Goal: Task Accomplishment & Management: Use online tool/utility

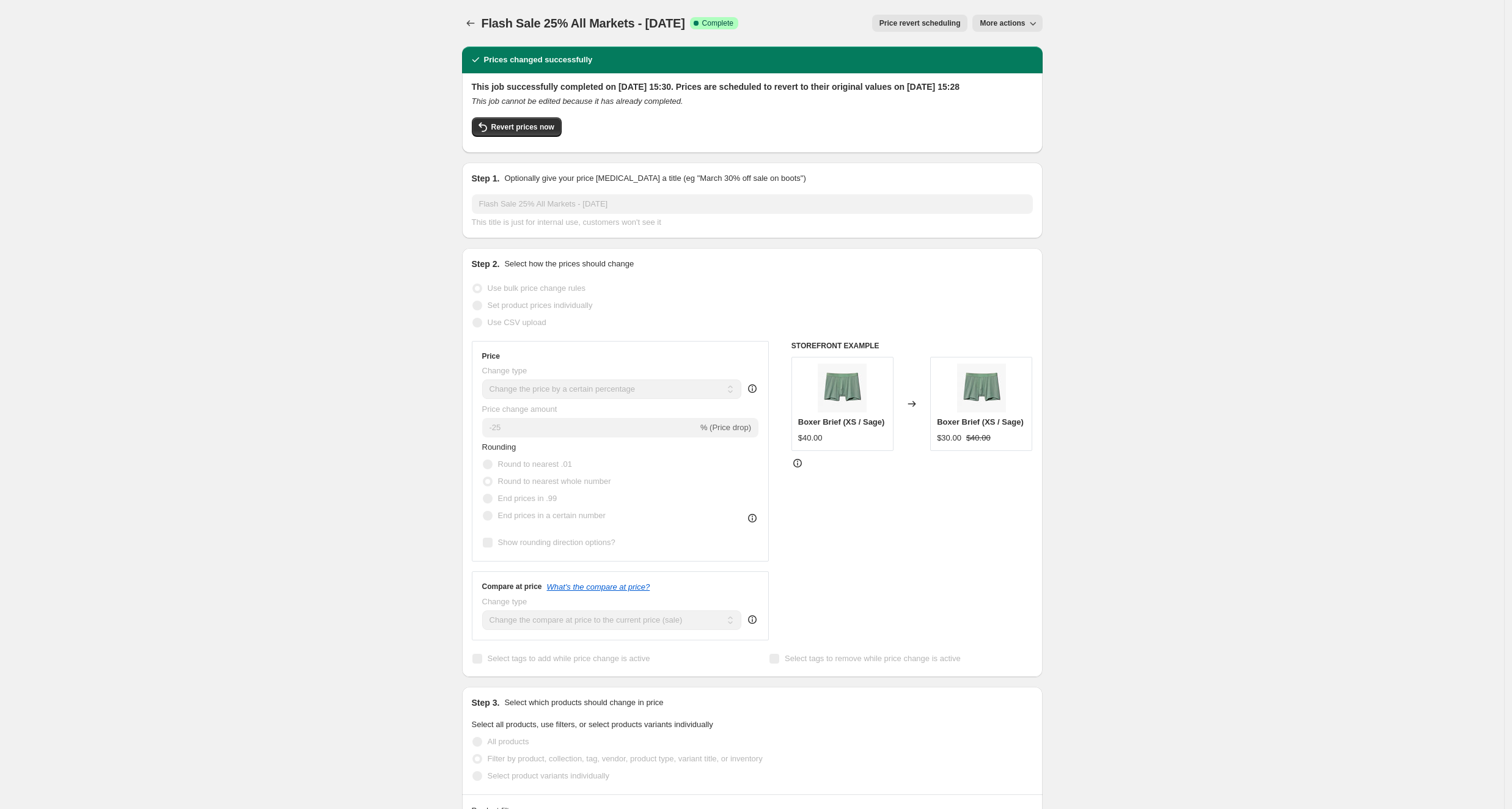
select select "percentage"
select select "tag"
click at [474, 22] on icon "Price change jobs" at bounding box center [471, 23] width 12 height 12
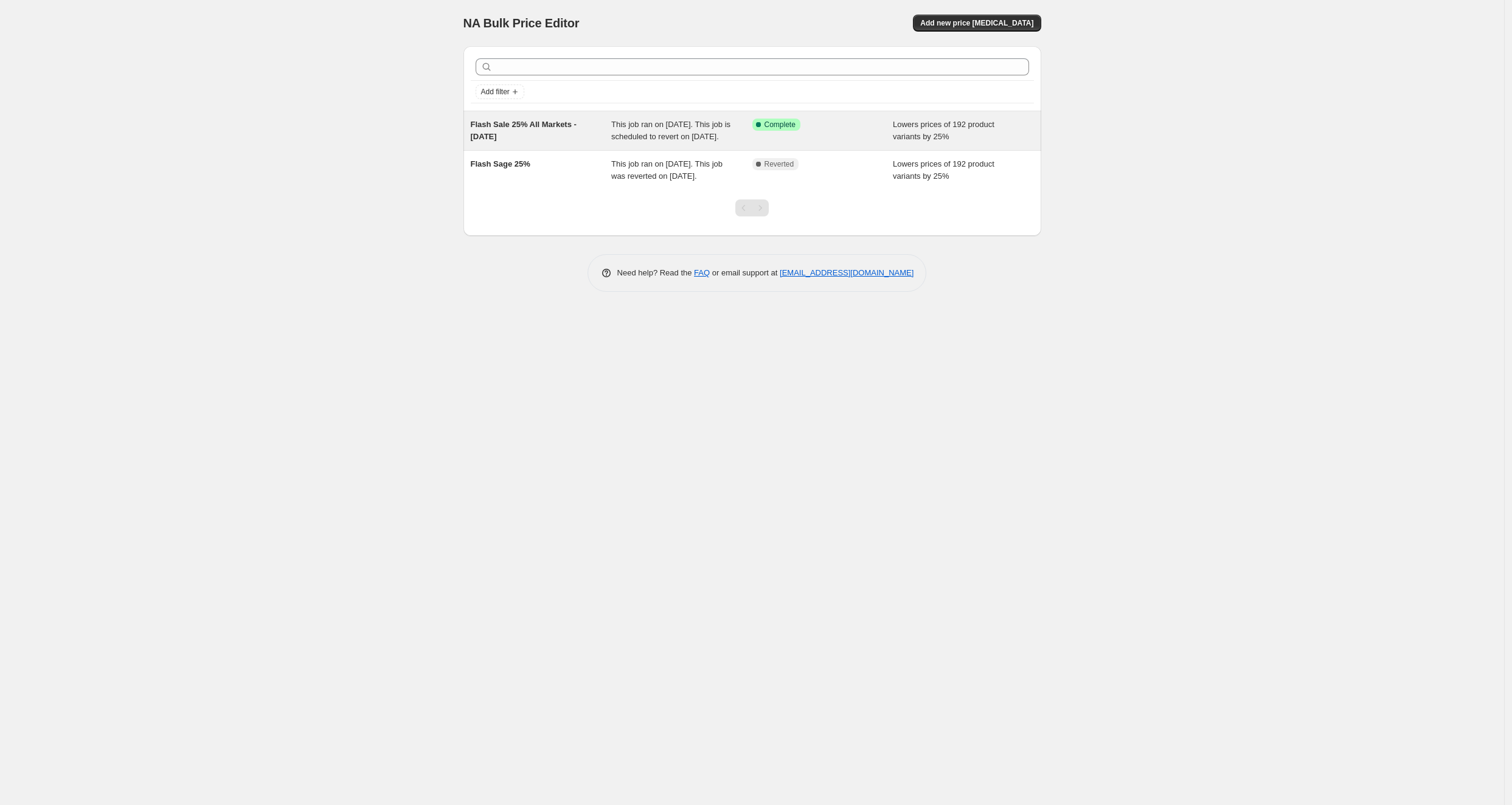
click at [674, 125] on span "This job ran on 22 September 2025. This job is scheduled to revert on 29 Septem…" at bounding box center [671, 130] width 119 height 21
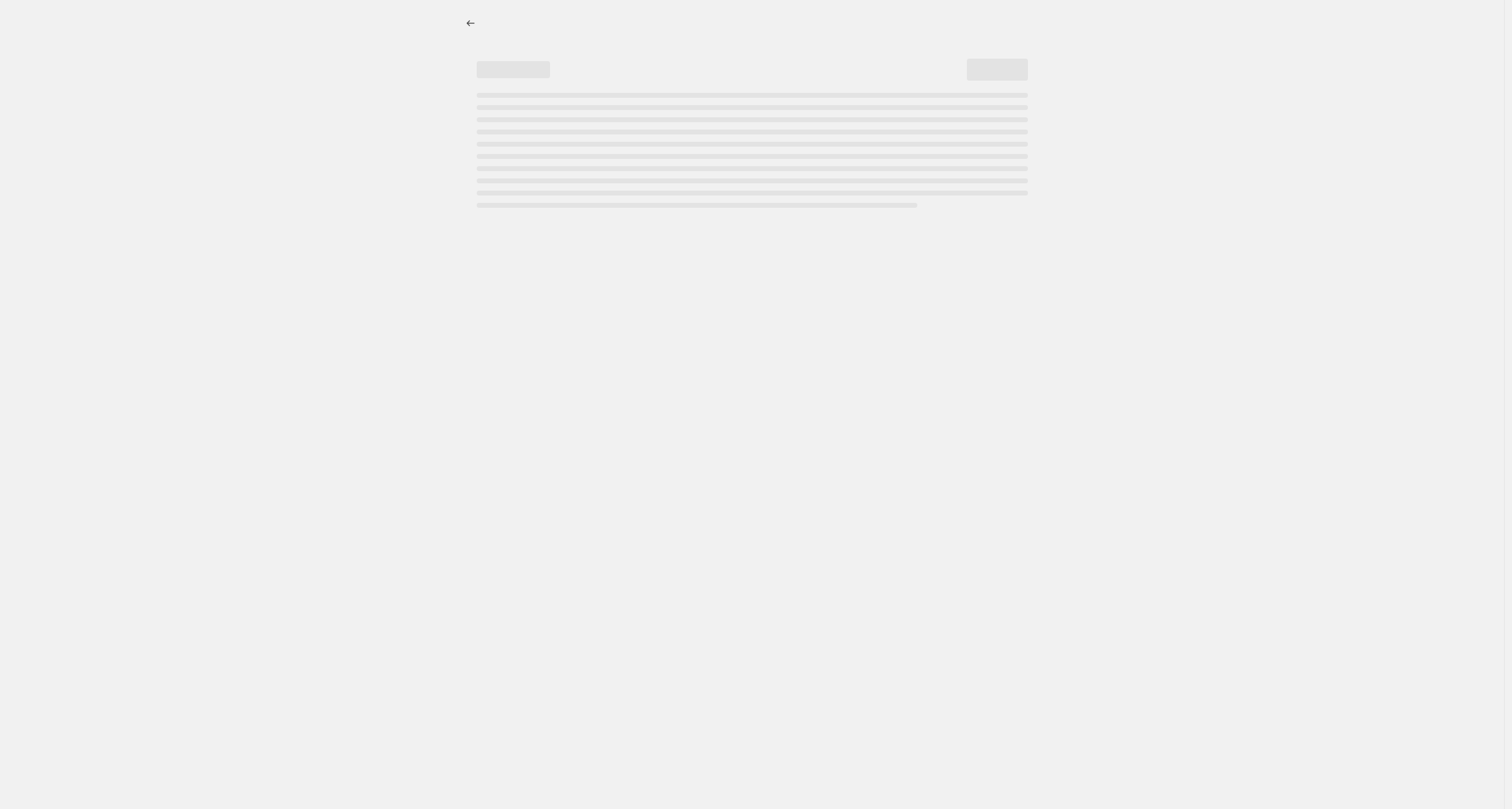
select select "percentage"
select select "tag"
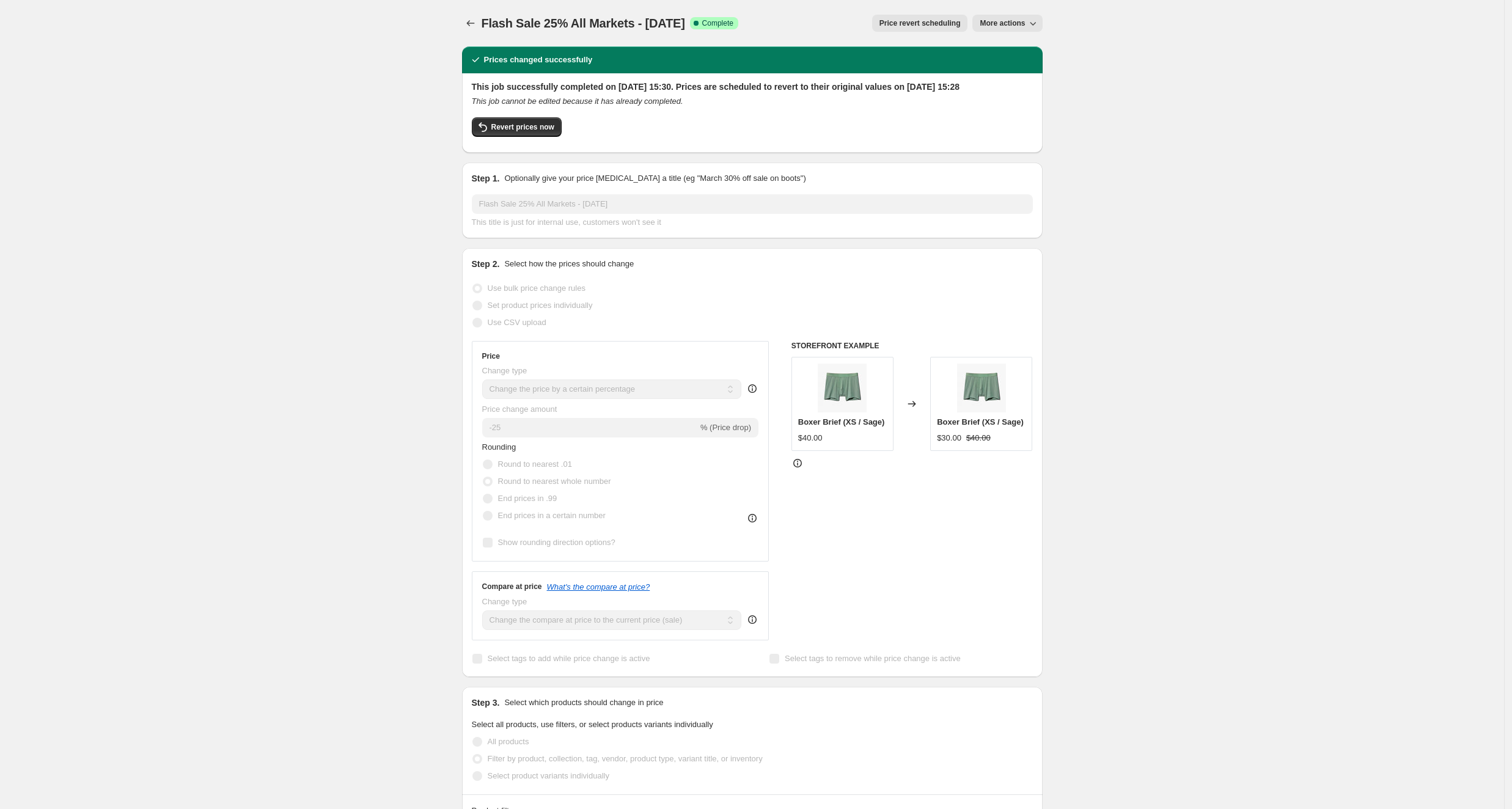
click at [926, 23] on span "Price revert scheduling" at bounding box center [920, 23] width 81 height 10
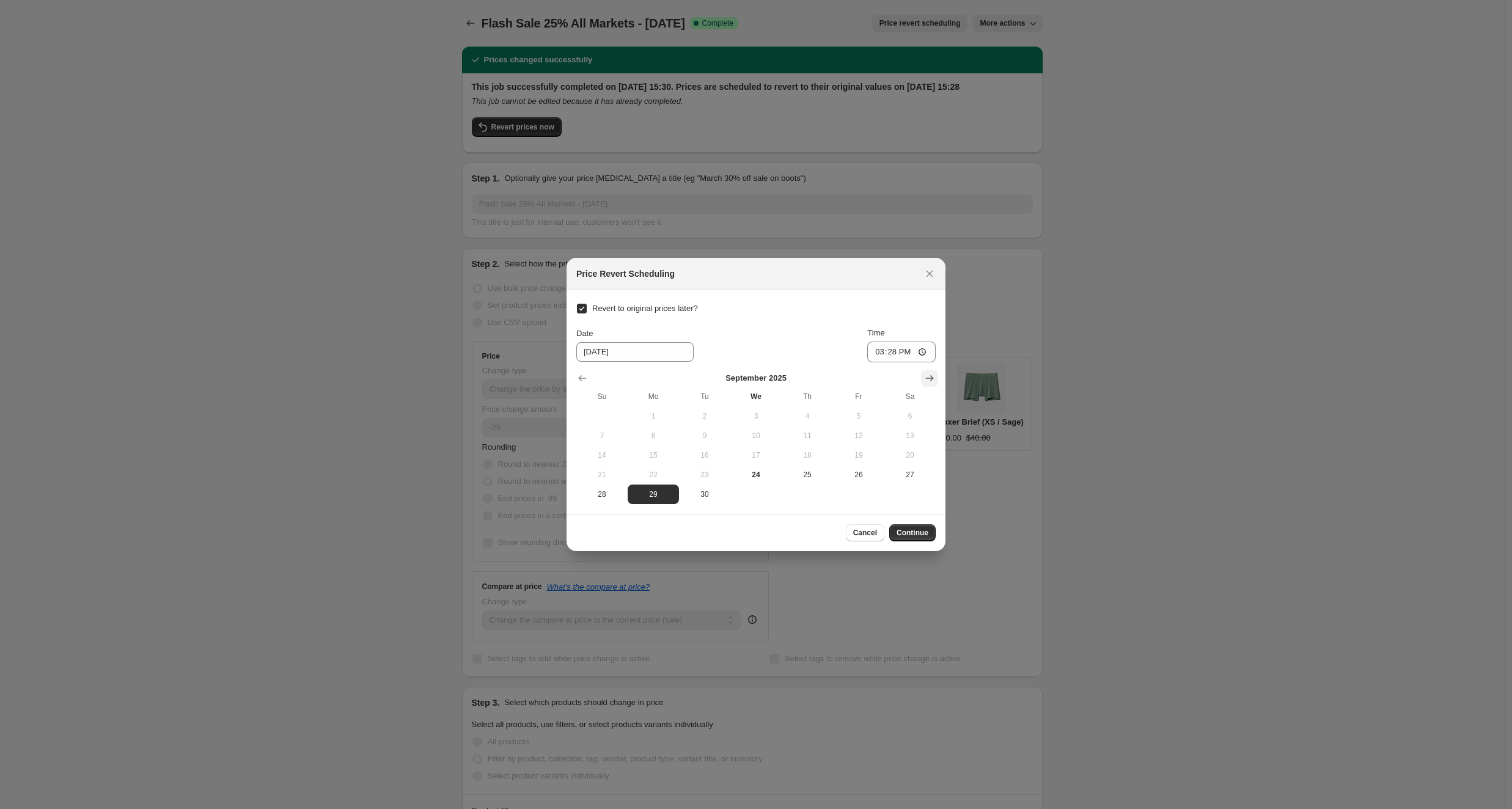
click at [925, 375] on icon "Show next month, October 2025" at bounding box center [929, 377] width 12 height 12
click at [710, 433] on span "7" at bounding box center [704, 435] width 41 height 10
type input "[DATE]"
click at [917, 534] on span "Continue" at bounding box center [913, 533] width 32 height 10
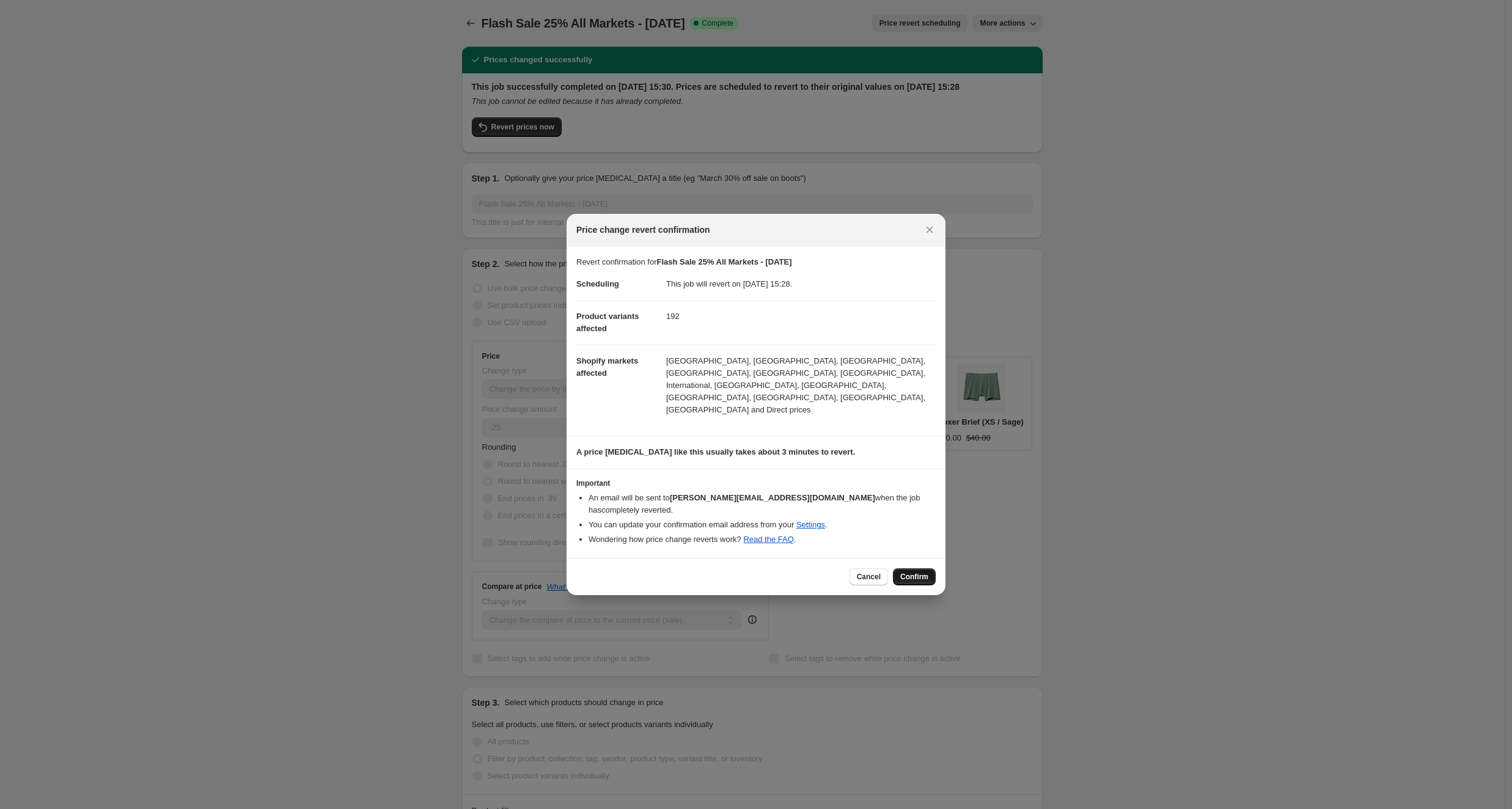
click at [919, 572] on span "Confirm" at bounding box center [914, 576] width 29 height 10
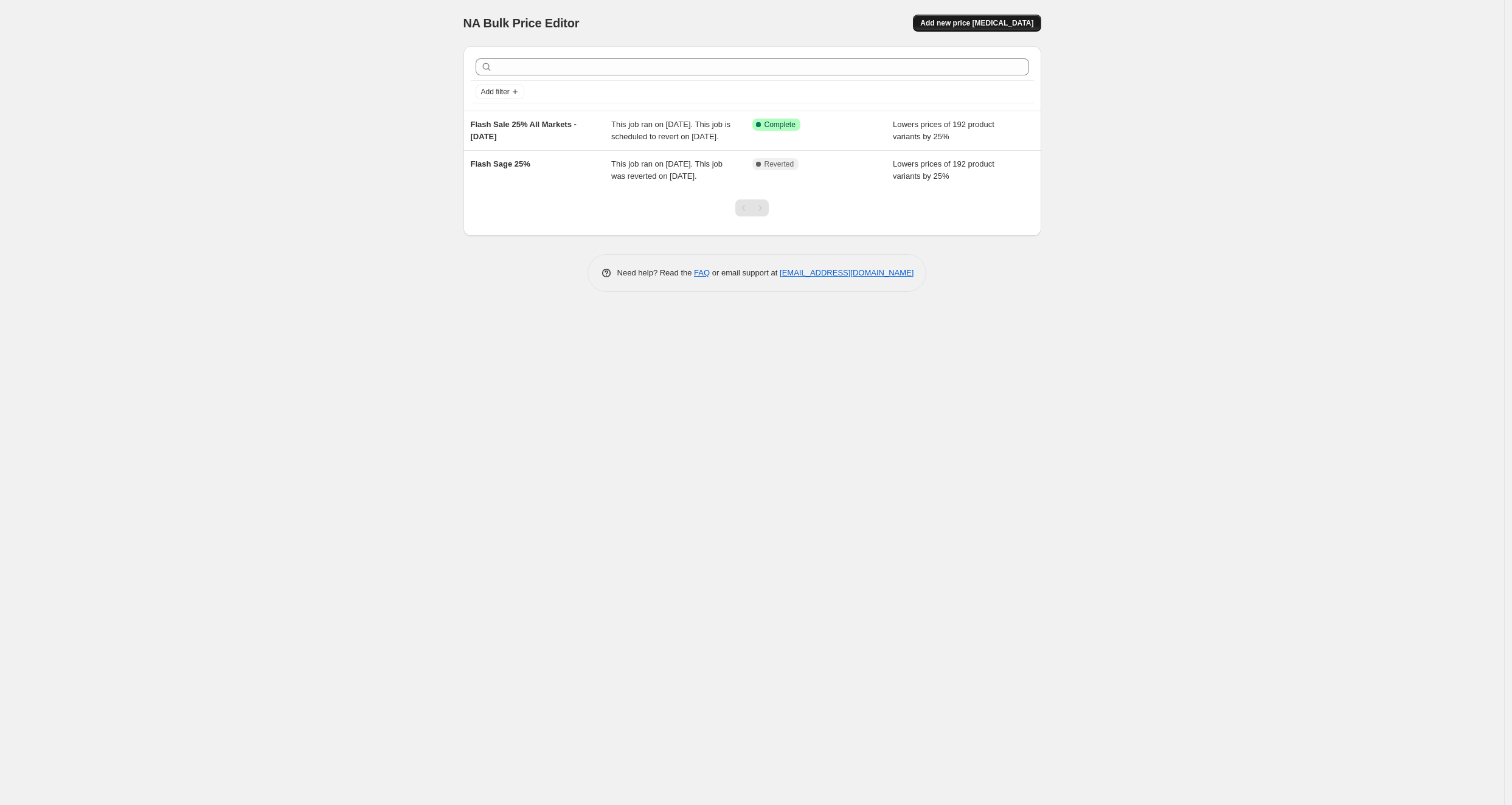
click at [967, 22] on span "Add new price [MEDICAL_DATA]" at bounding box center [976, 23] width 113 height 10
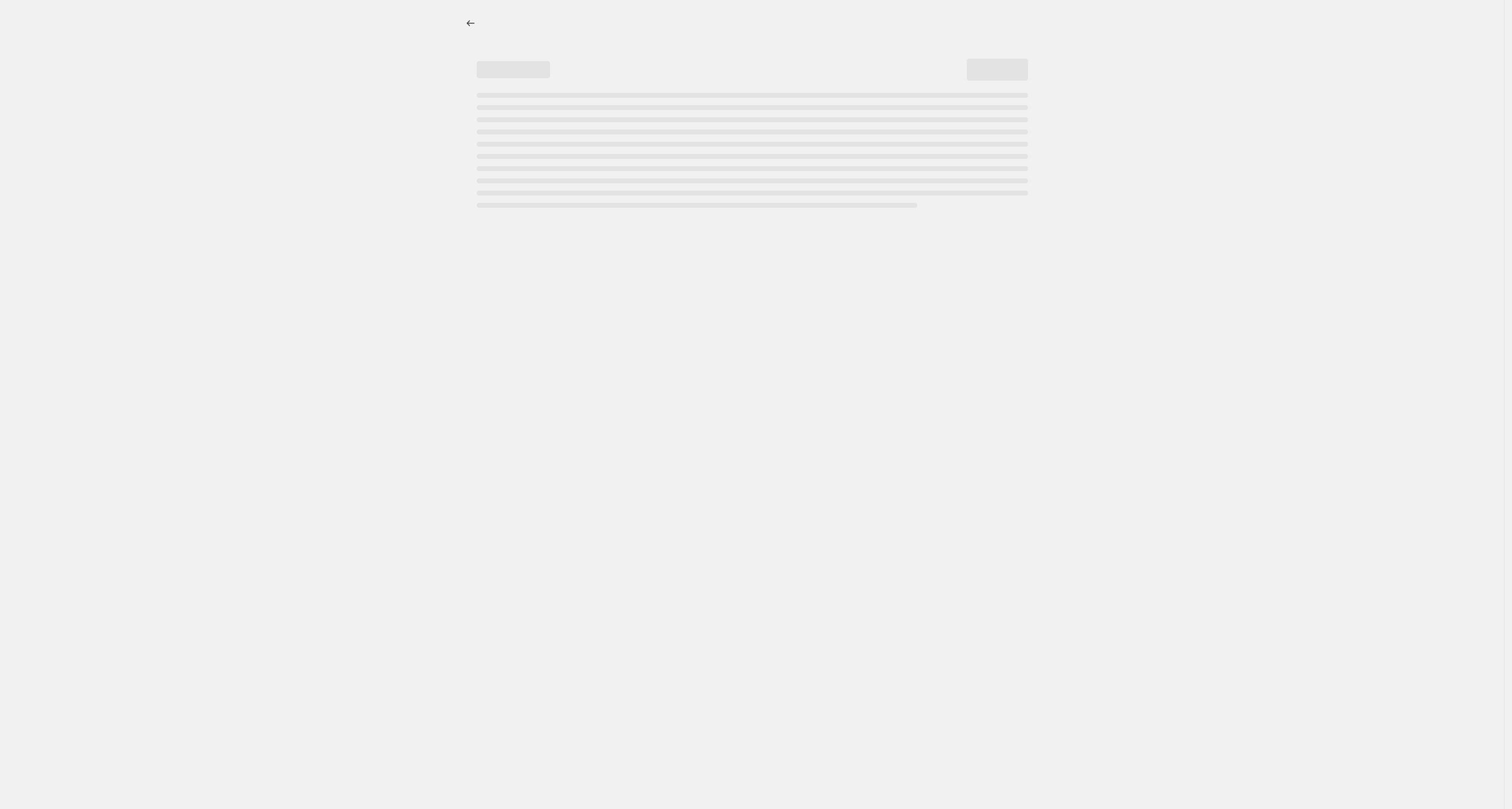
select select "percentage"
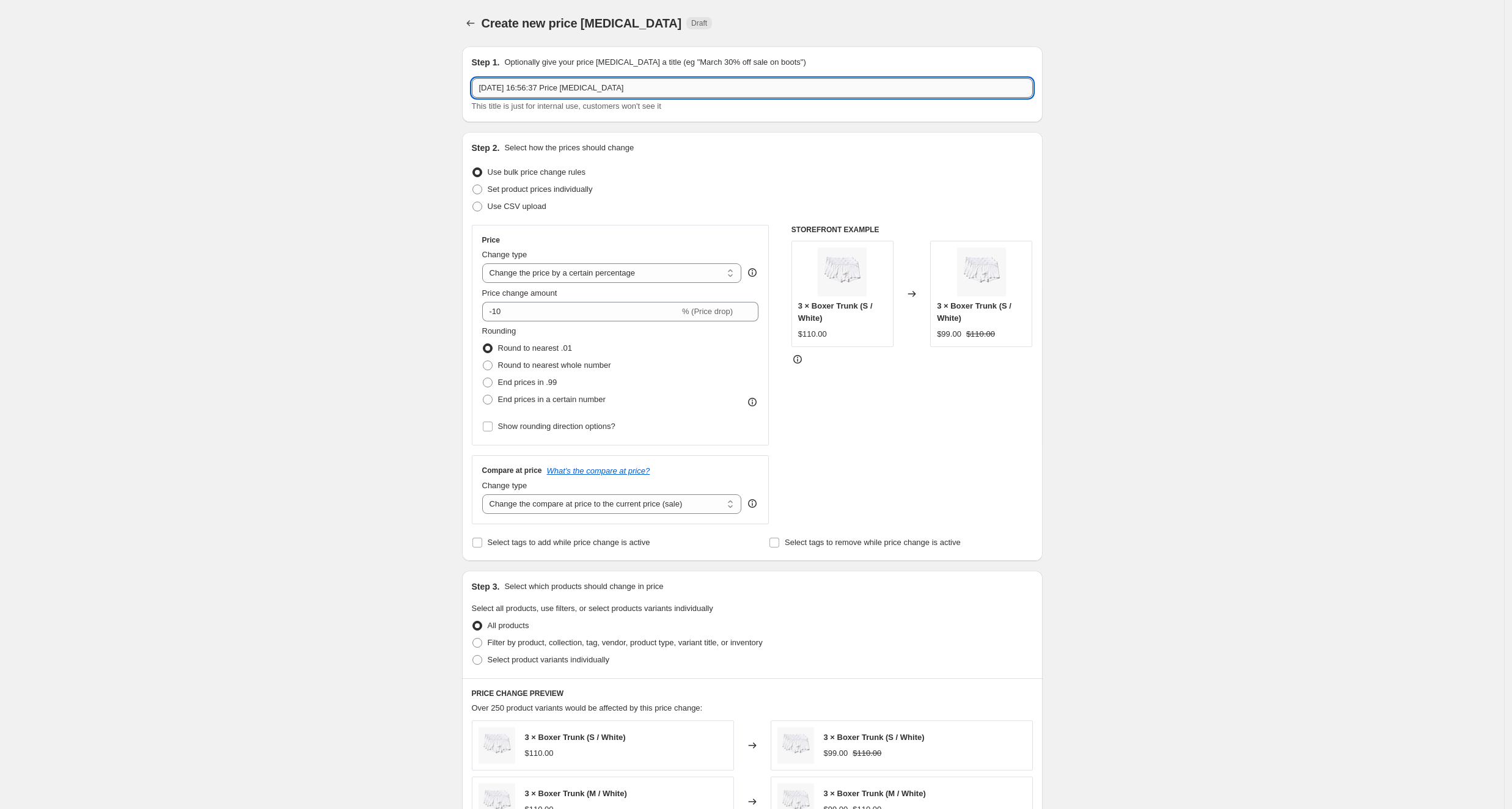
click at [503, 92] on input "[DATE] 16:56:37 Price [MEDICAL_DATA]" at bounding box center [751, 87] width 561 height 19
drag, startPoint x: 676, startPoint y: 87, endPoint x: 439, endPoint y: 72, distance: 237.5
click at [439, 72] on div "Create new price [MEDICAL_DATA]. This page is ready Create new price [MEDICAL_D…" at bounding box center [752, 646] width 1505 height 1293
type input "Flash Sale: [PERSON_NAME]"
click at [388, 251] on div "Create new price [MEDICAL_DATA]. This page is ready Create new price [MEDICAL_D…" at bounding box center [752, 646] width 1505 height 1293
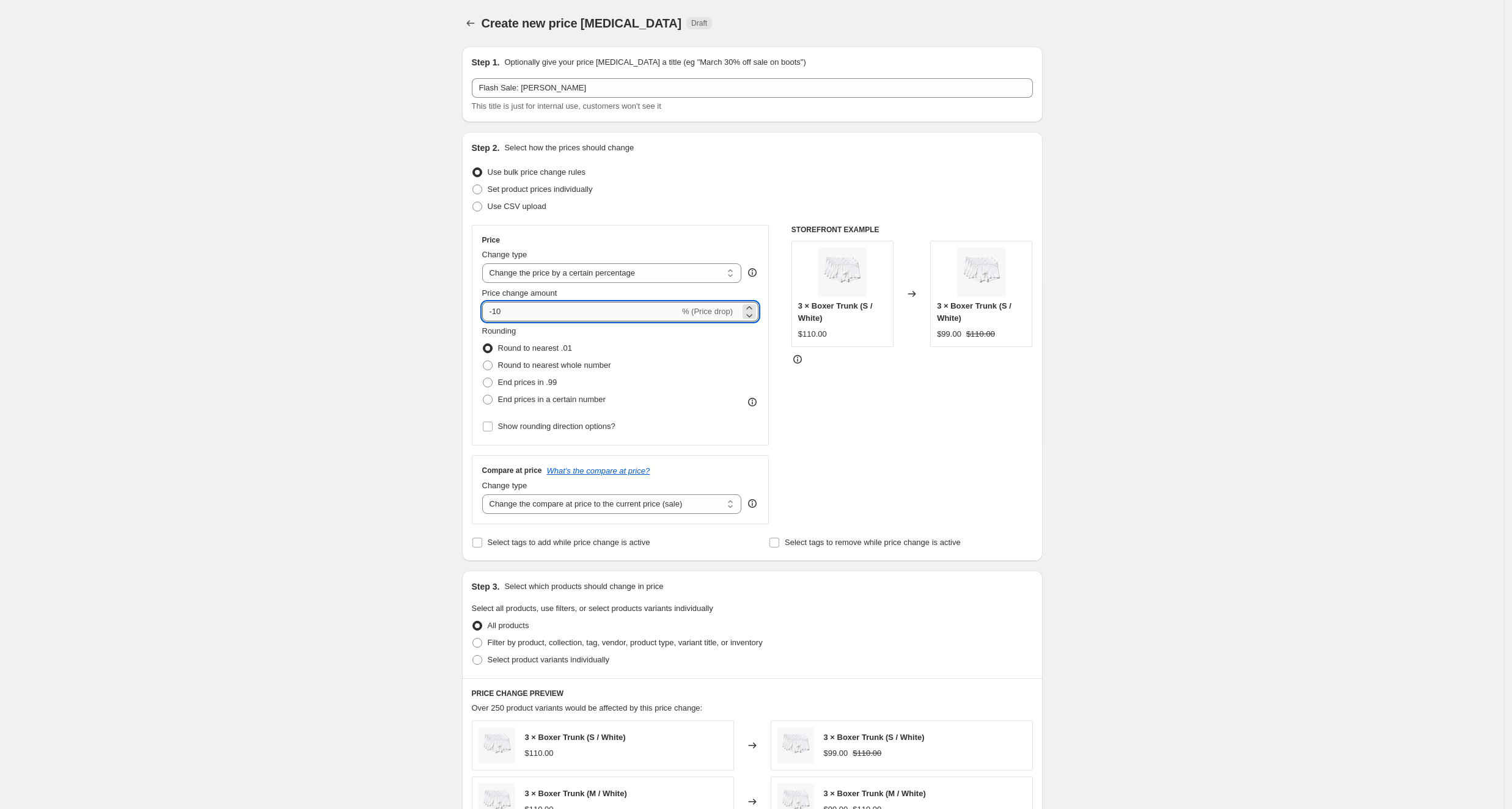
click at [510, 313] on input "-10" at bounding box center [581, 311] width 197 height 19
type input "-1"
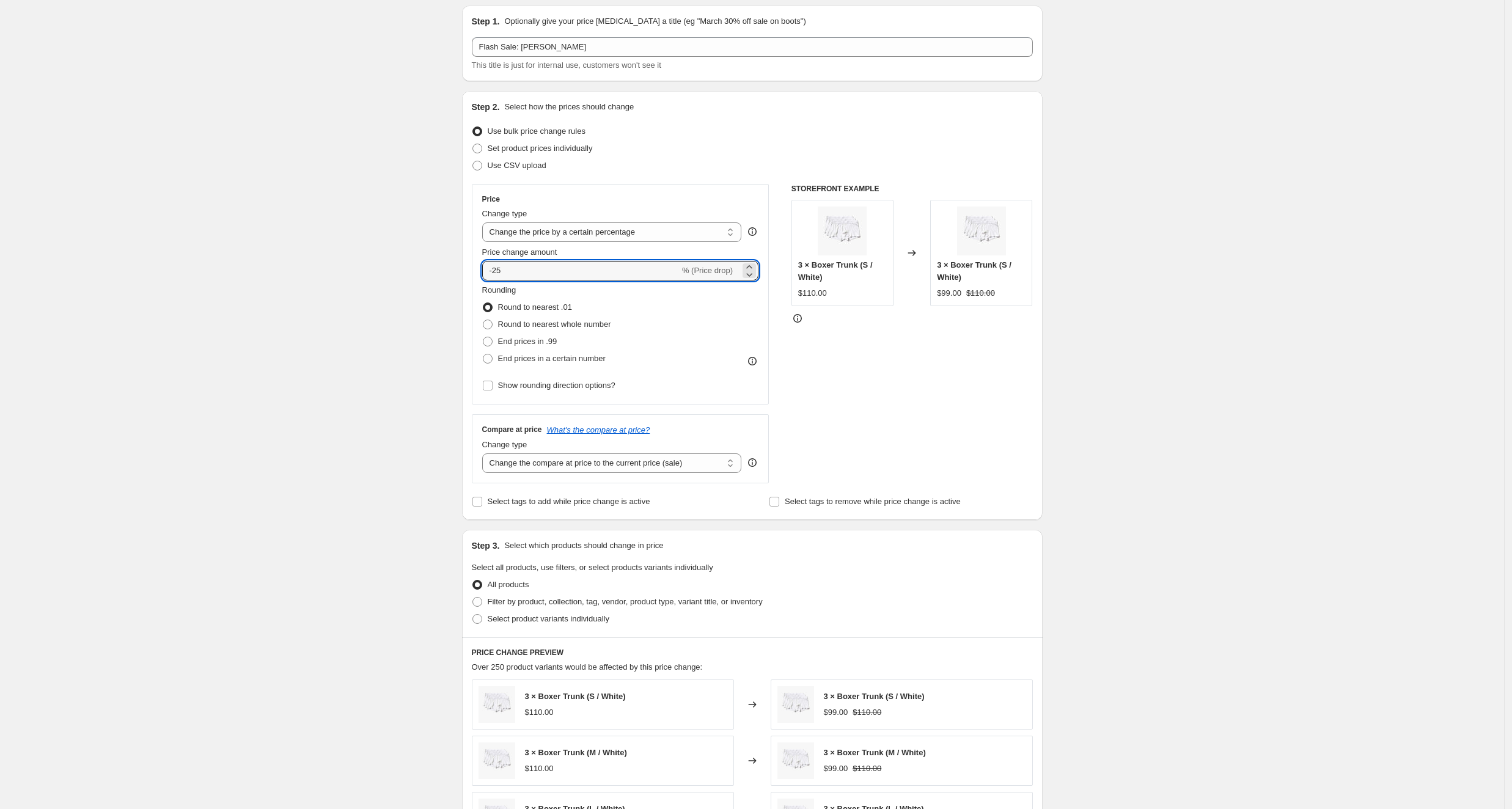
scroll to position [114, 0]
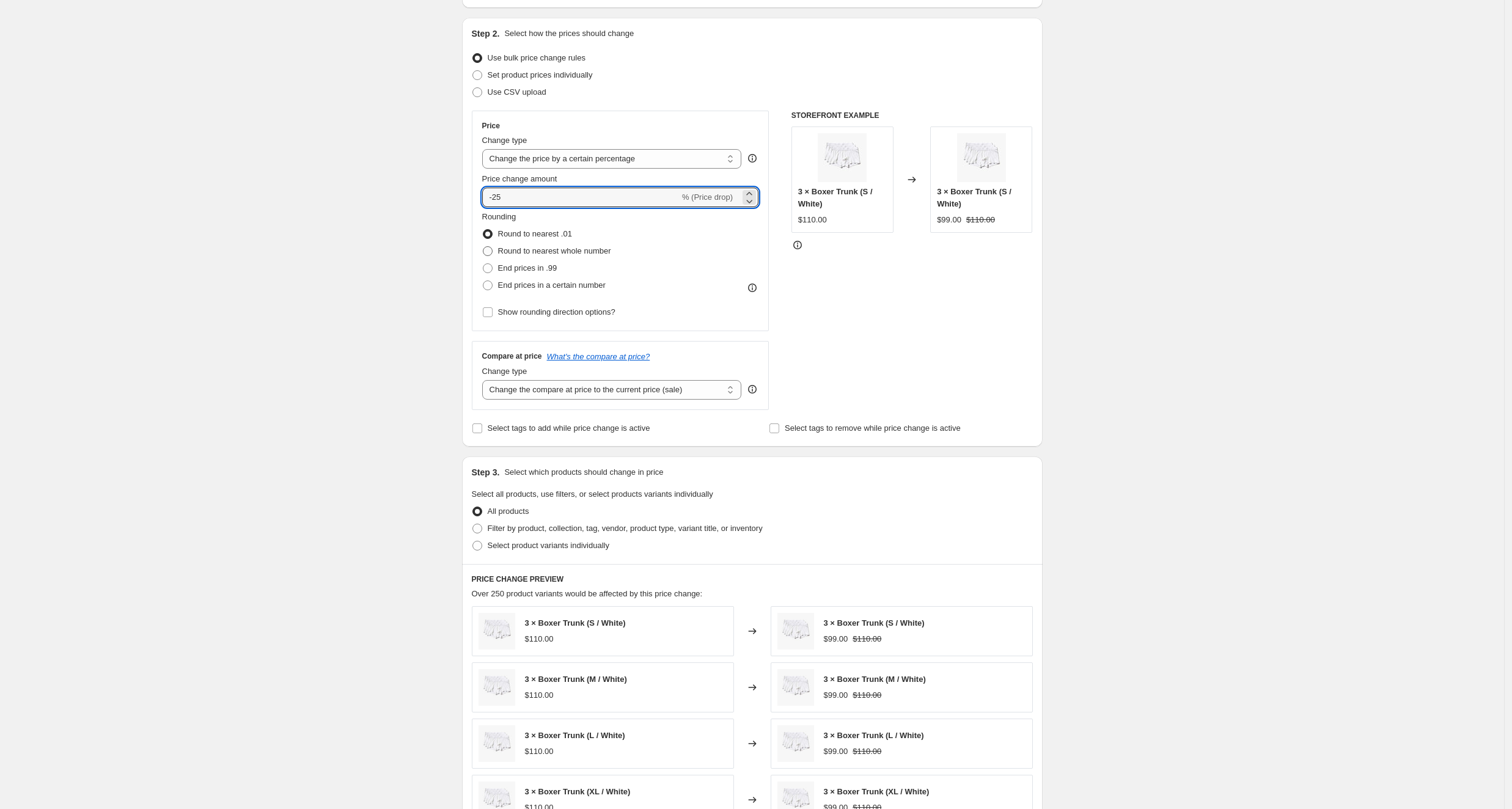
type input "-25"
click at [493, 250] on span at bounding box center [487, 251] width 10 height 10
click at [483, 247] on input "Round to nearest whole number" at bounding box center [483, 247] width 1 height 1
radio input "true"
click at [487, 310] on input "Show rounding direction options?" at bounding box center [487, 312] width 10 height 10
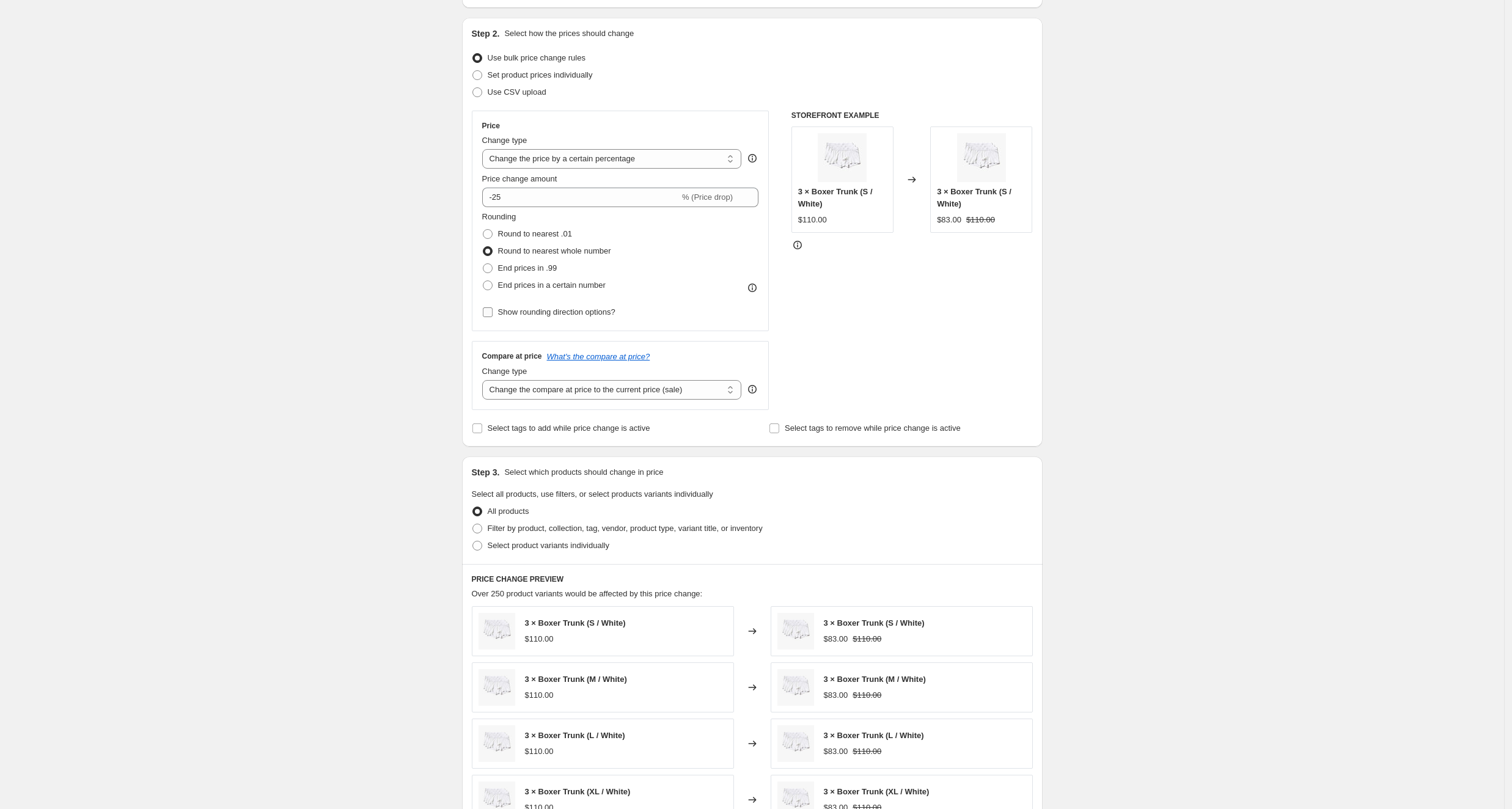
checkbox input "true"
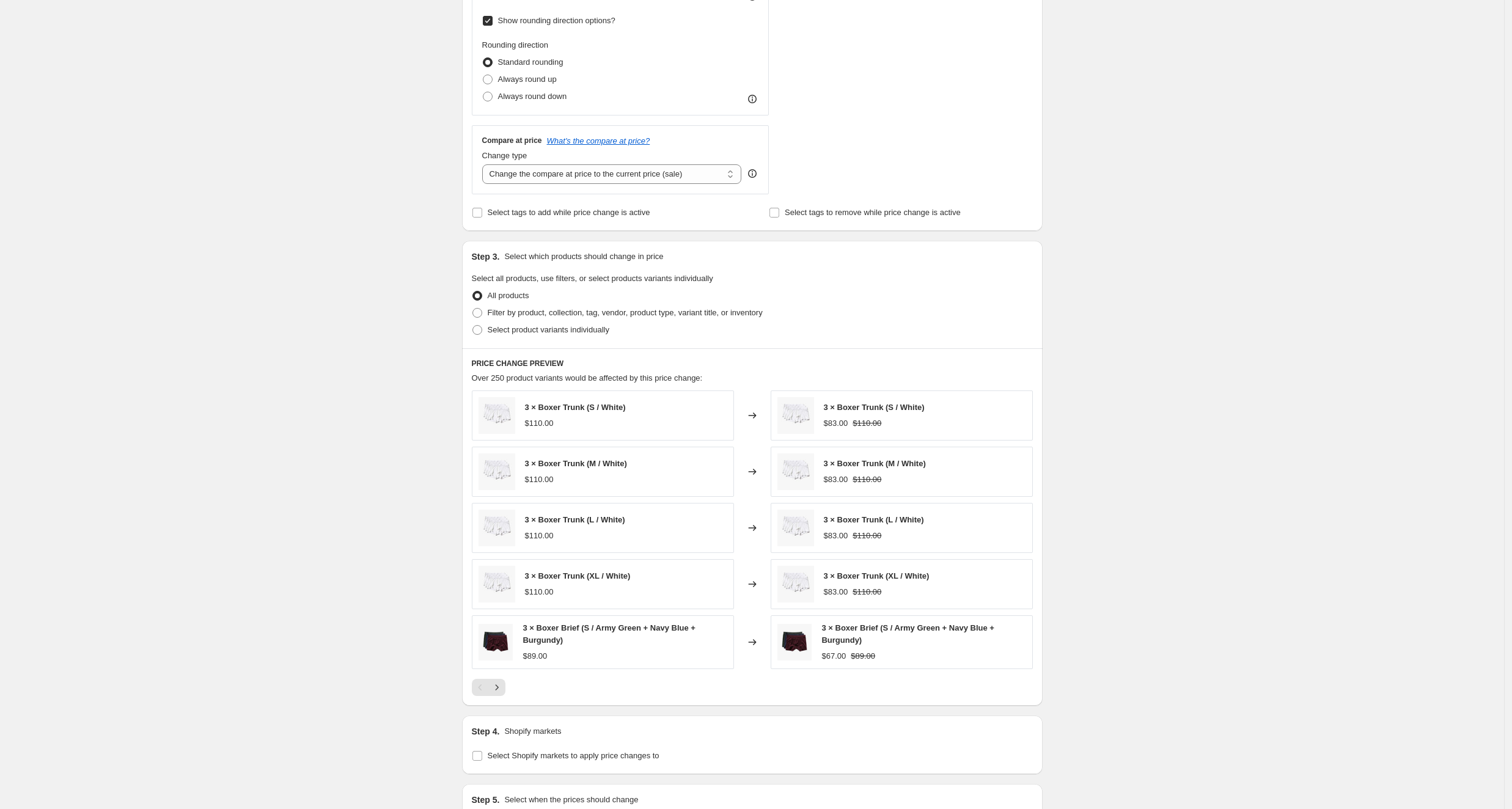
scroll to position [410, 0]
click at [483, 307] on span at bounding box center [477, 308] width 10 height 10
click at [473, 305] on input "Filter by product, collection, tag, vendor, product type, variant title, or inv…" at bounding box center [472, 304] width 1 height 1
radio input "true"
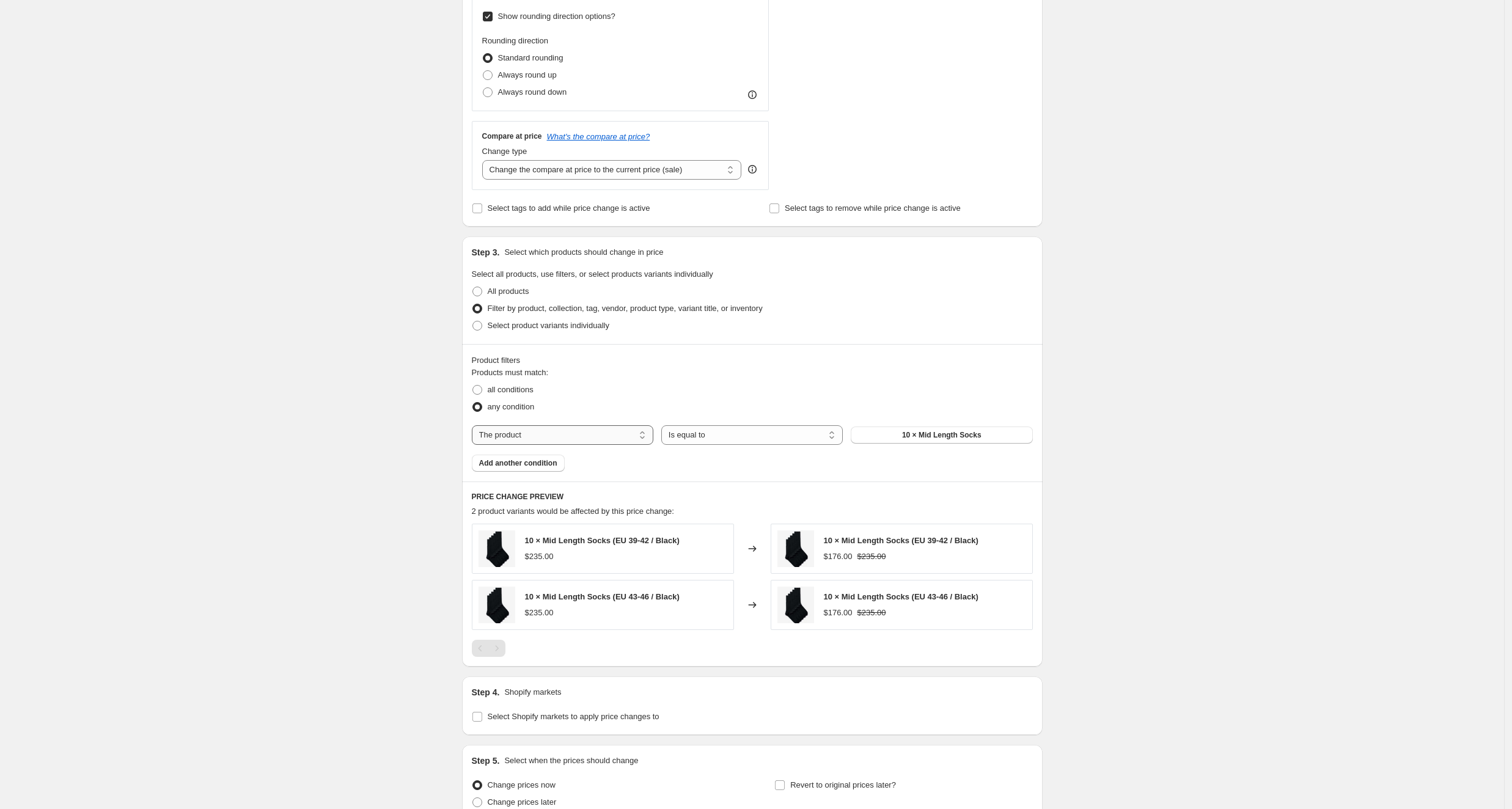
click at [629, 432] on select "The product The product's collection The product's tag The product's vendor The…" at bounding box center [562, 434] width 181 height 19
select select "tag"
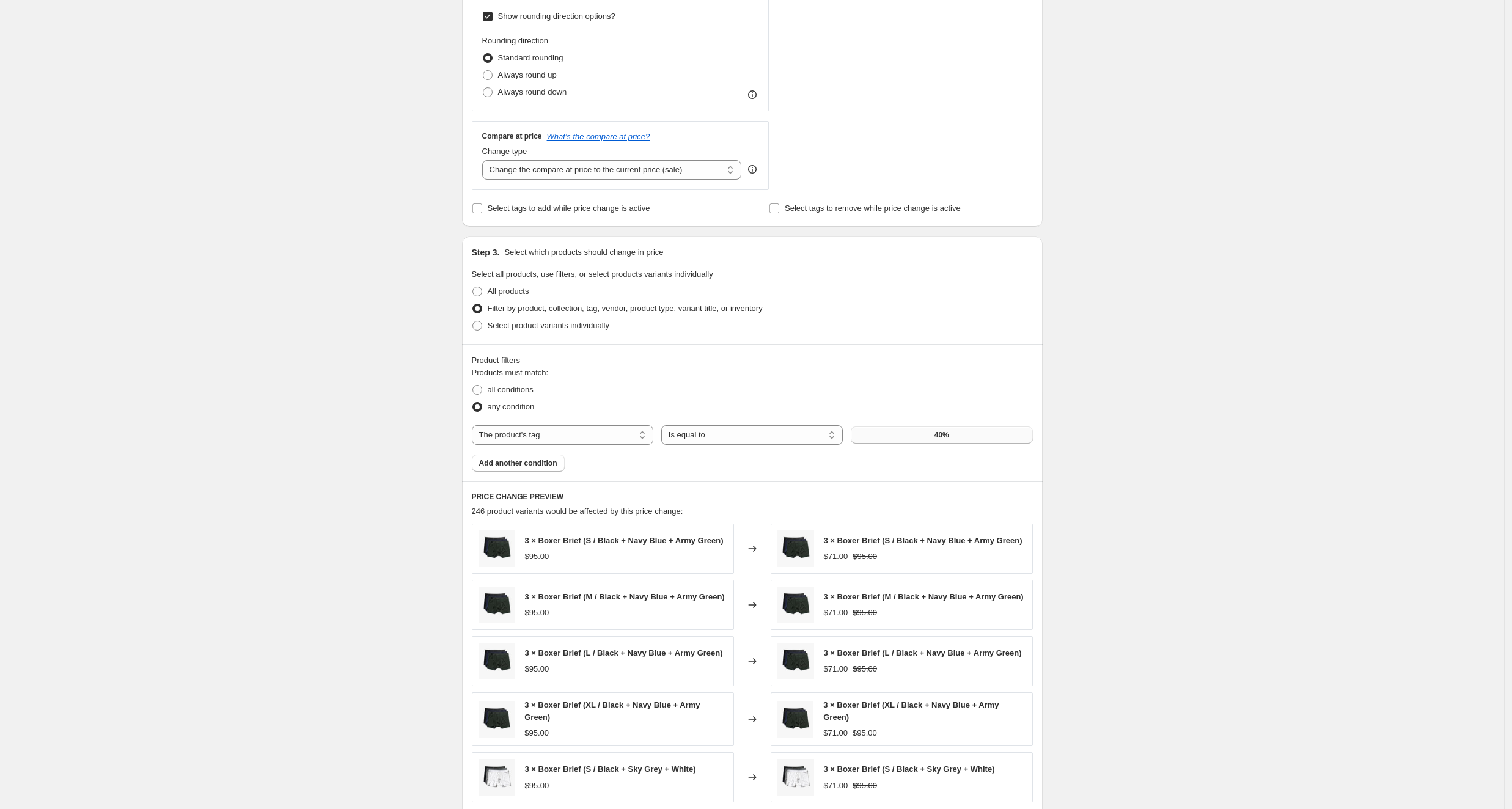
click at [894, 433] on button "40%" at bounding box center [941, 434] width 181 height 17
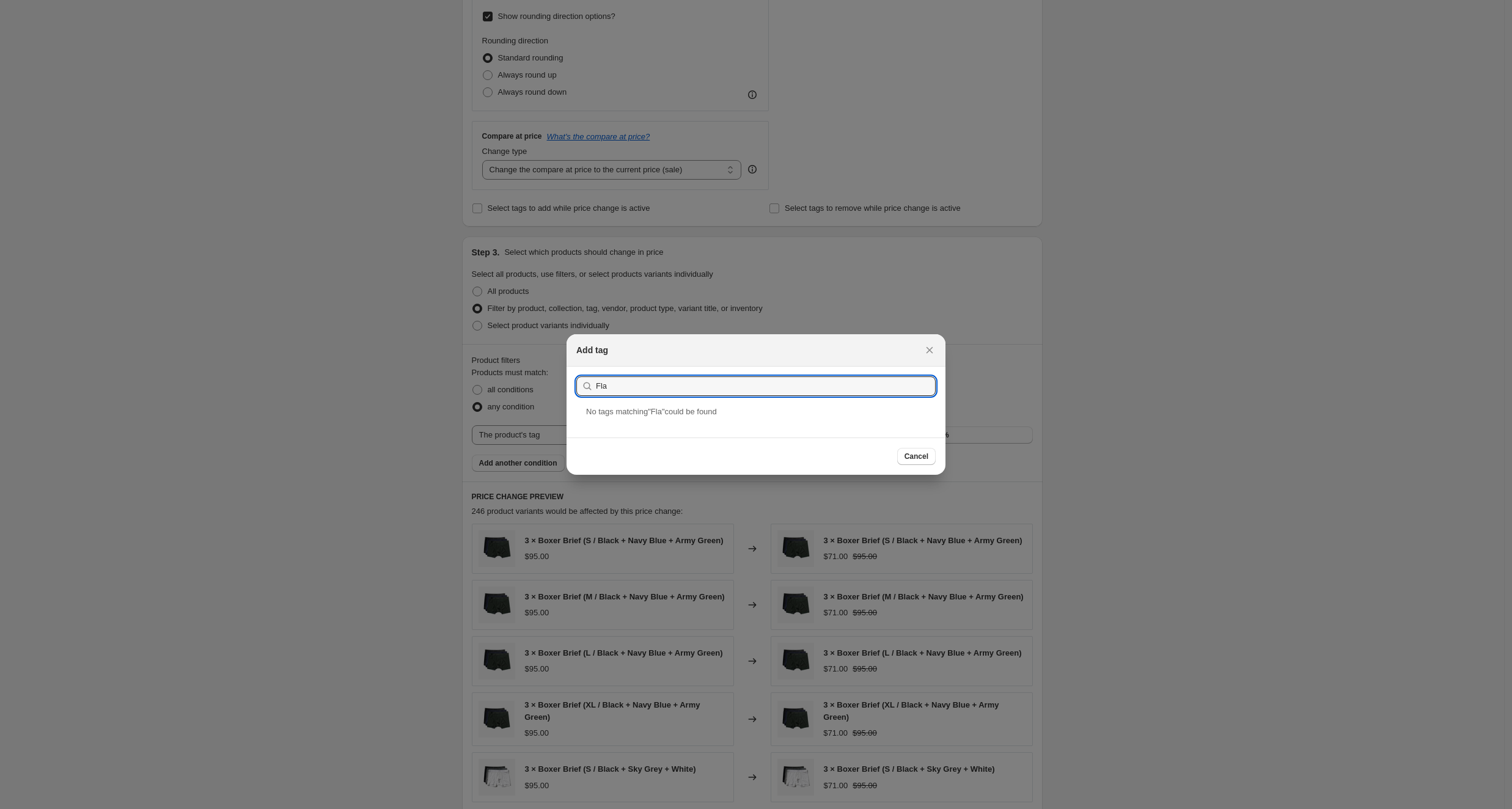
type input "Fla"
click at [928, 325] on div at bounding box center [756, 404] width 1512 height 809
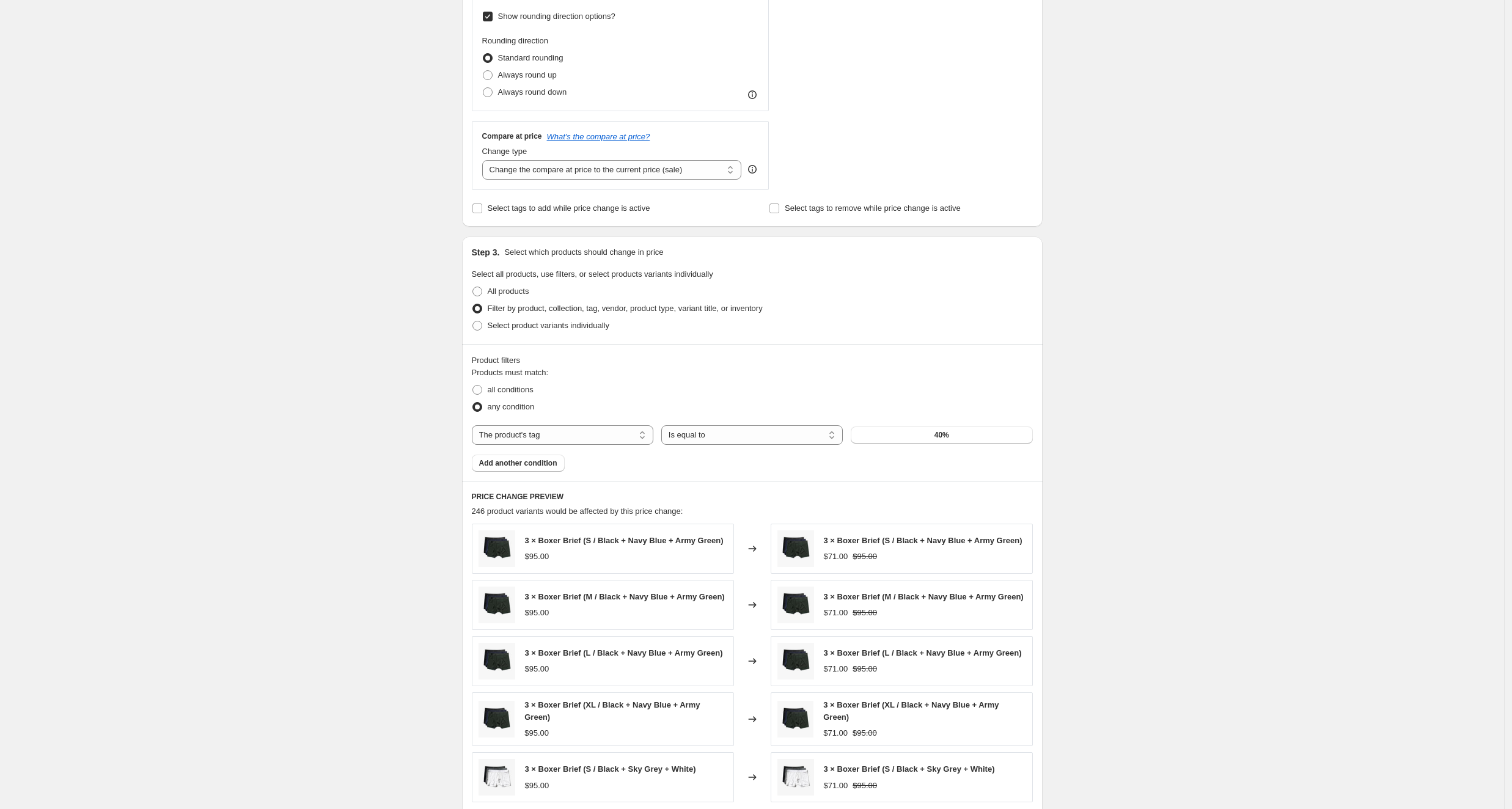
click at [927, 325] on div "Select product variants individually" at bounding box center [751, 326] width 561 height 17
click at [880, 437] on button "40%" at bounding box center [941, 434] width 181 height 17
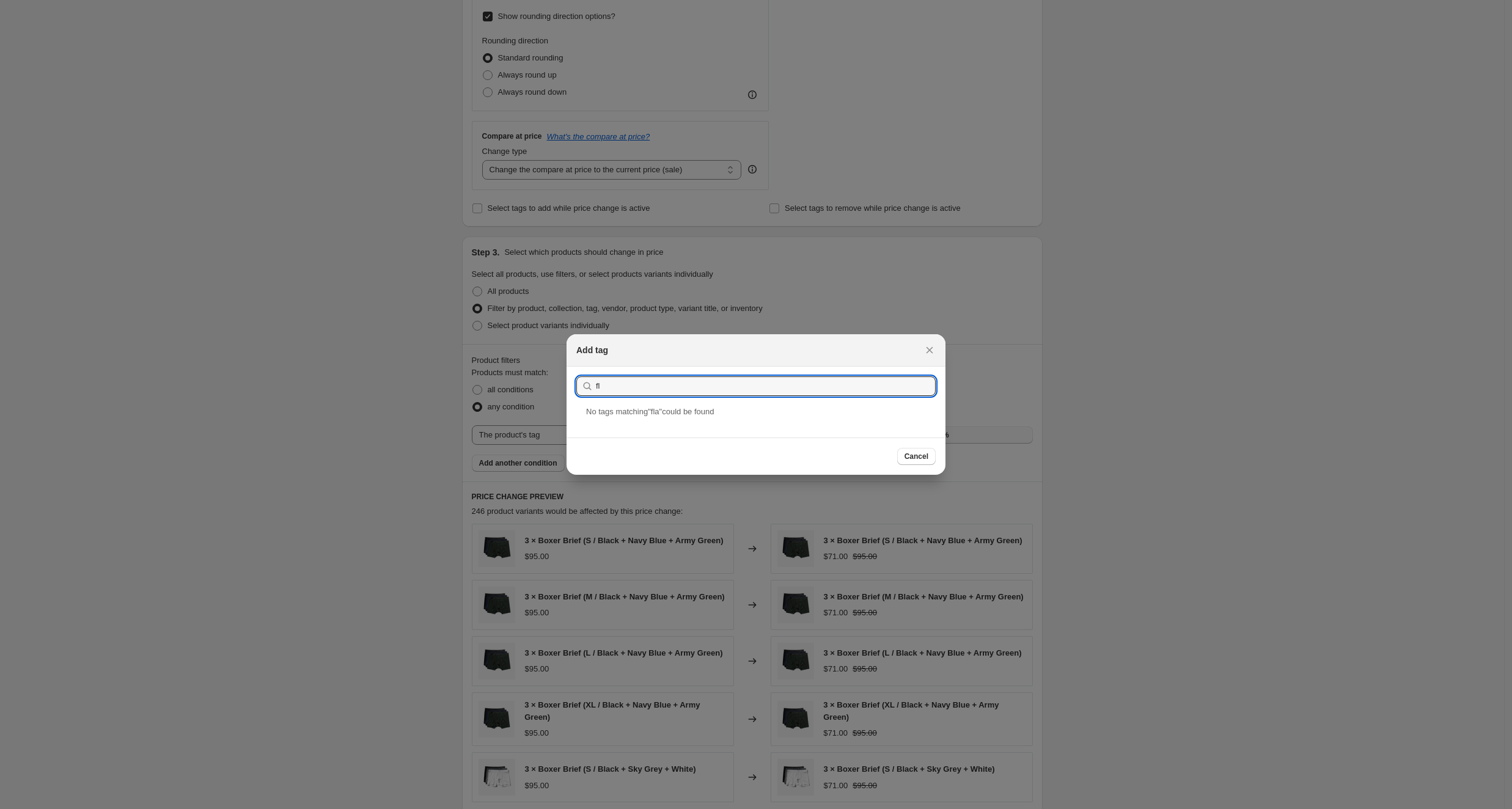
type input "f"
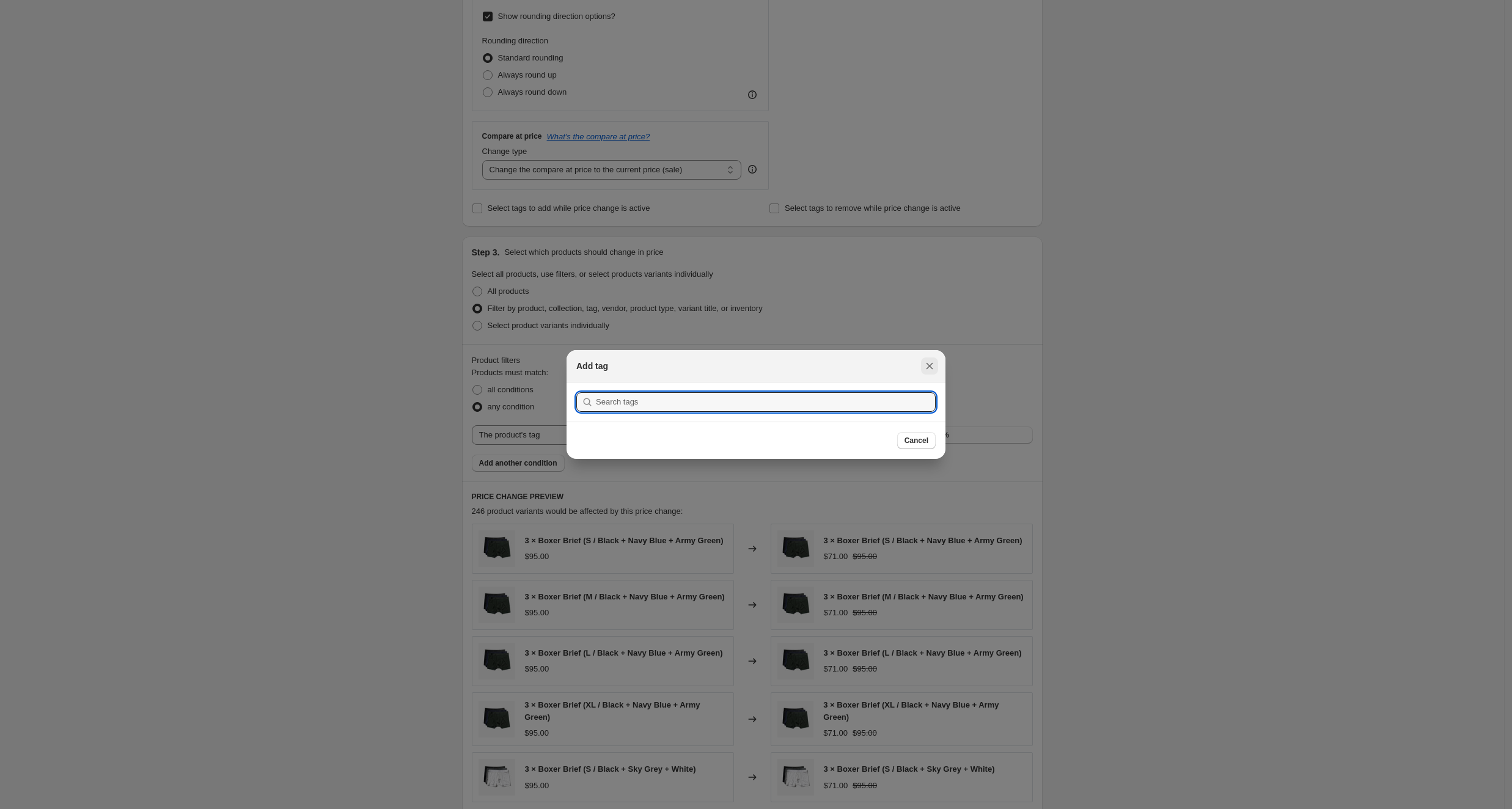
click at [930, 362] on icon "Close" at bounding box center [929, 365] width 12 height 12
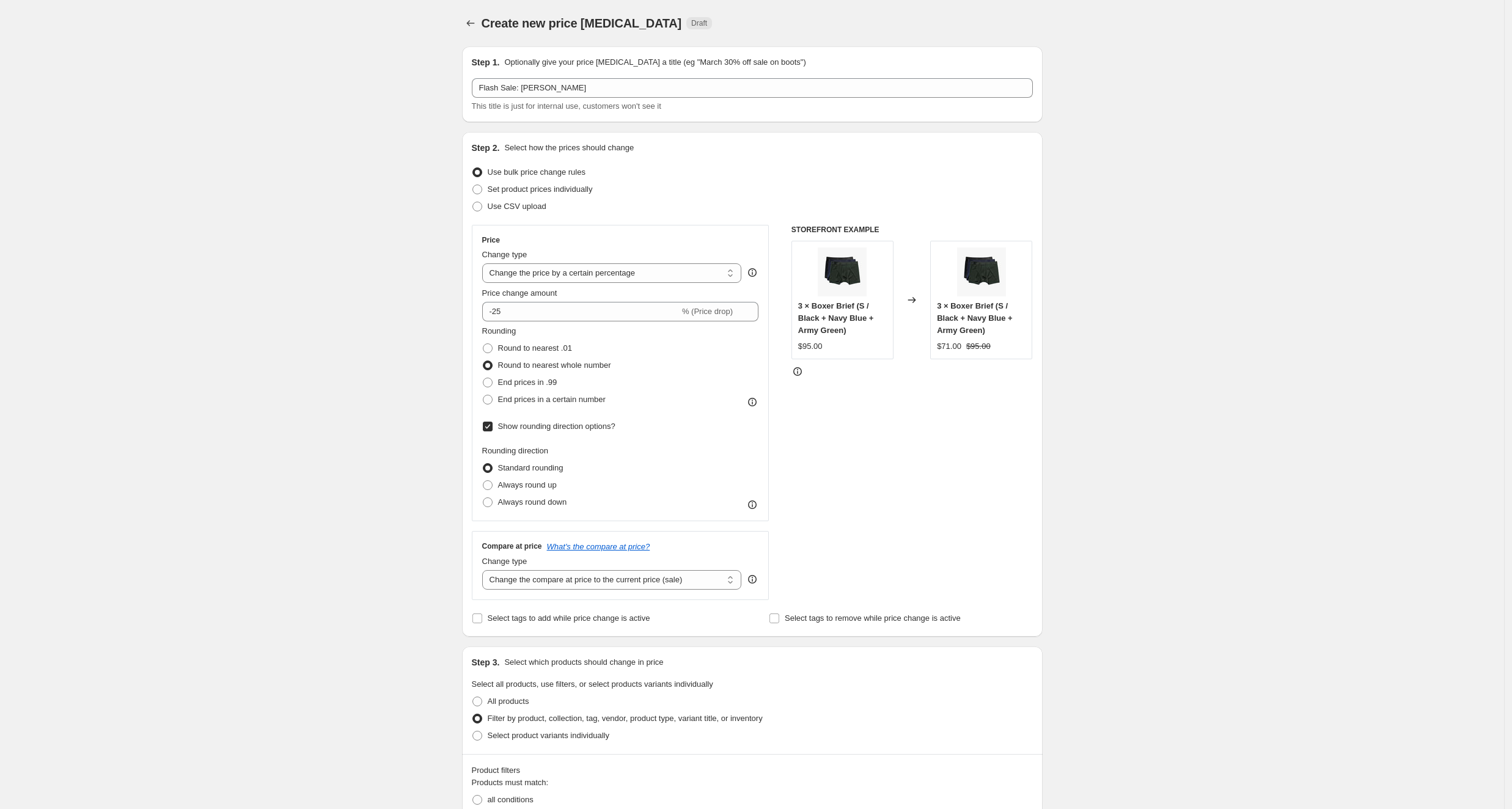
scroll to position [410, 0]
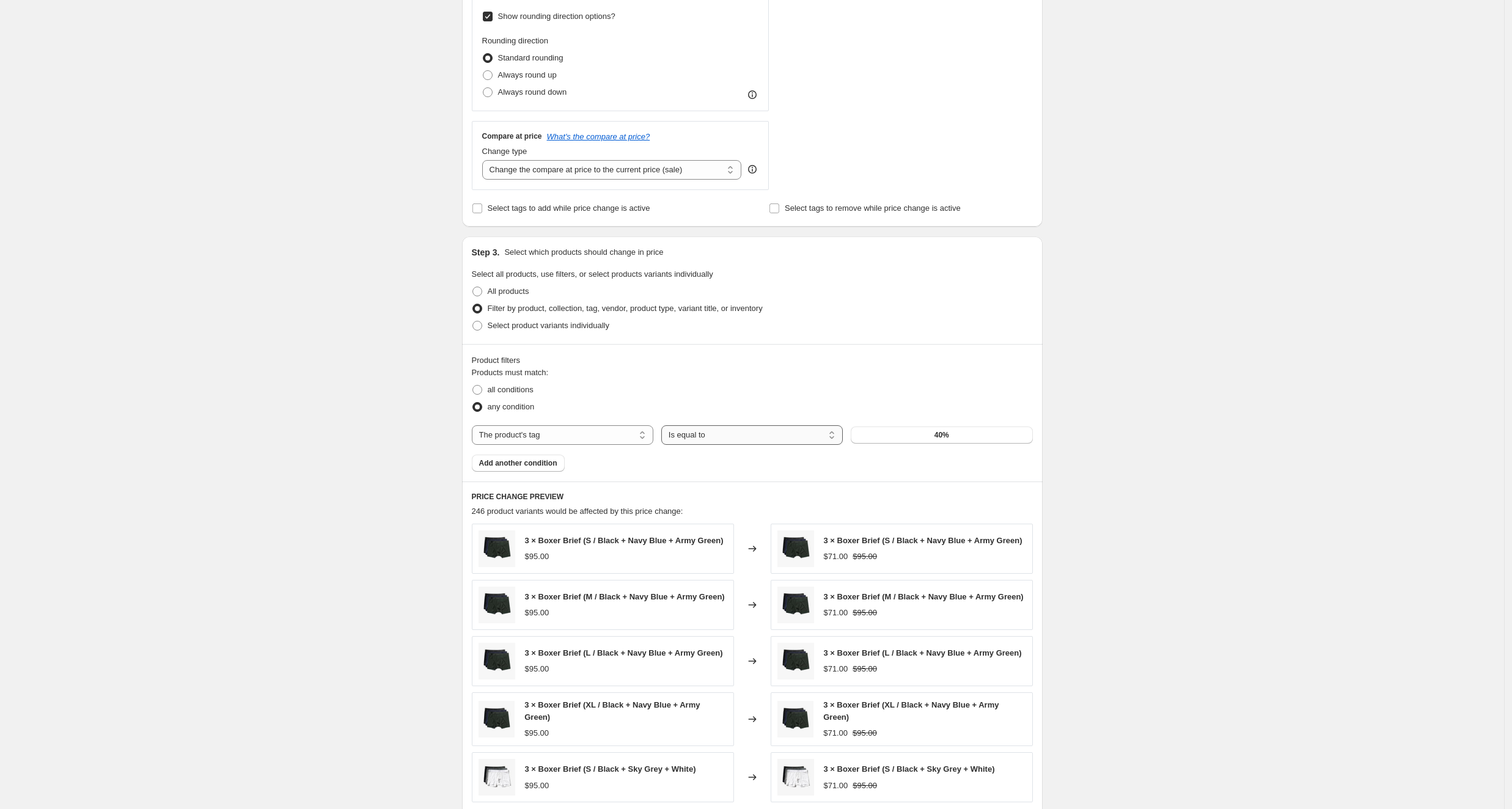
click at [699, 432] on select "Is equal to Is not equal to" at bounding box center [751, 434] width 181 height 19
click at [665, 425] on select "Is equal to Is not equal to" at bounding box center [751, 434] width 181 height 19
click at [577, 432] on select "The product The product's collection The product's tag The product's vendor The…" at bounding box center [562, 434] width 181 height 19
click at [475, 425] on select "The product The product's collection The product's tag The product's vendor The…" at bounding box center [562, 434] width 181 height 19
click at [779, 354] on div "Product filters Products must match: all conditions any condition The product T…" at bounding box center [752, 412] width 581 height 137
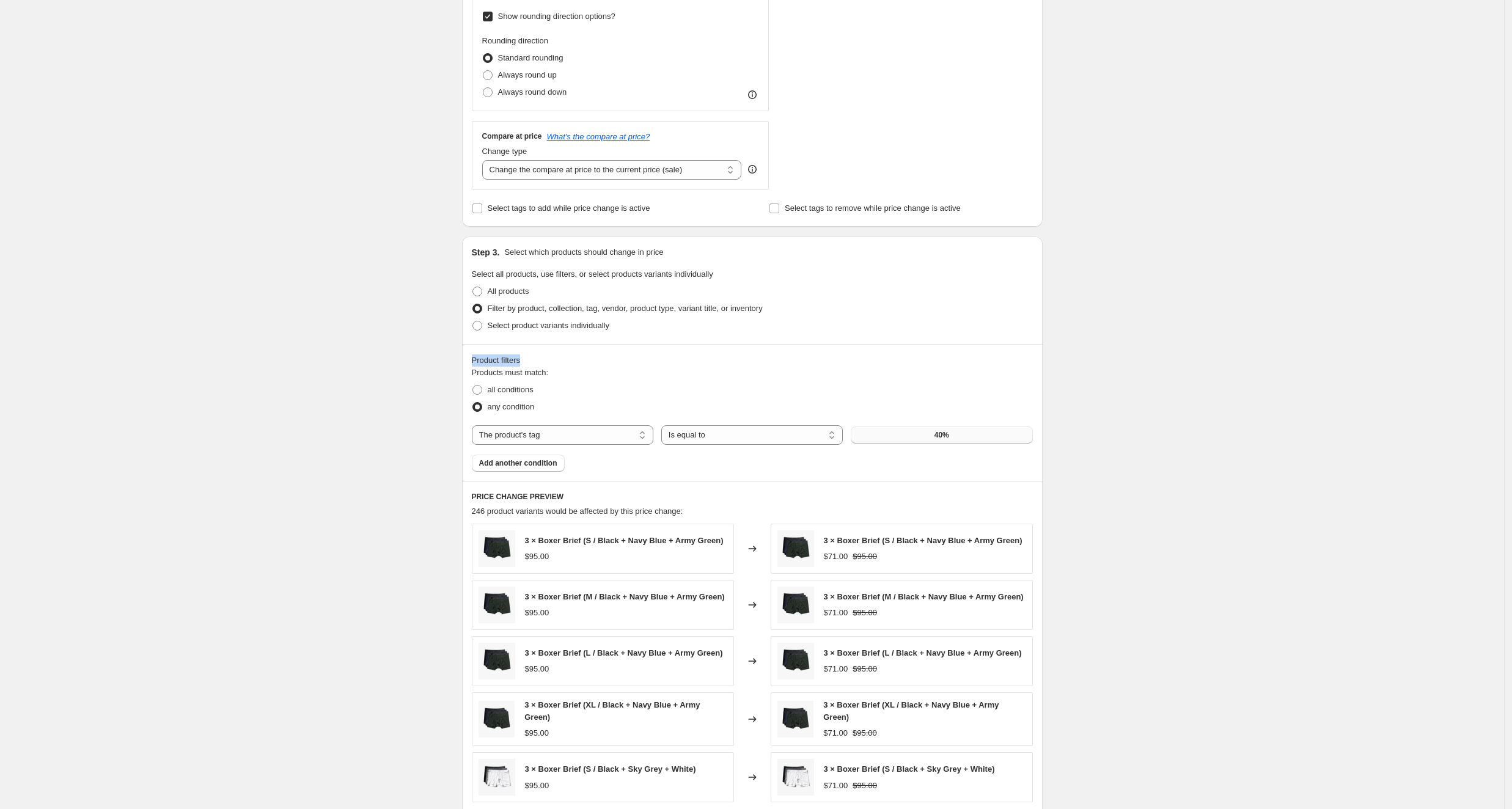
click at [892, 426] on button "40%" at bounding box center [941, 434] width 181 height 17
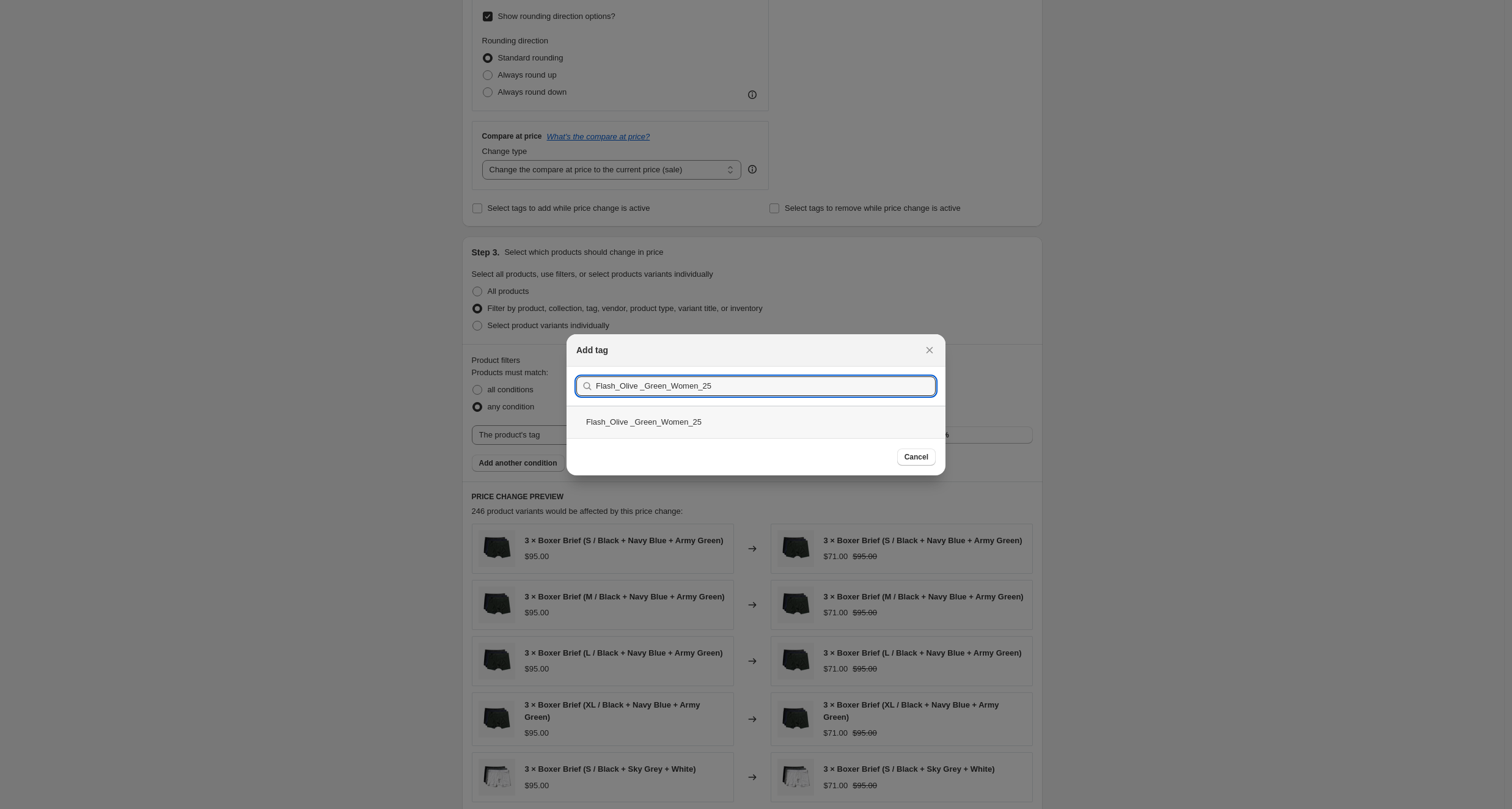
type input "Flash_Olive _Green_Women_25"
click at [637, 424] on div "Flash_Olive _Green_Women_25" at bounding box center [756, 422] width 379 height 32
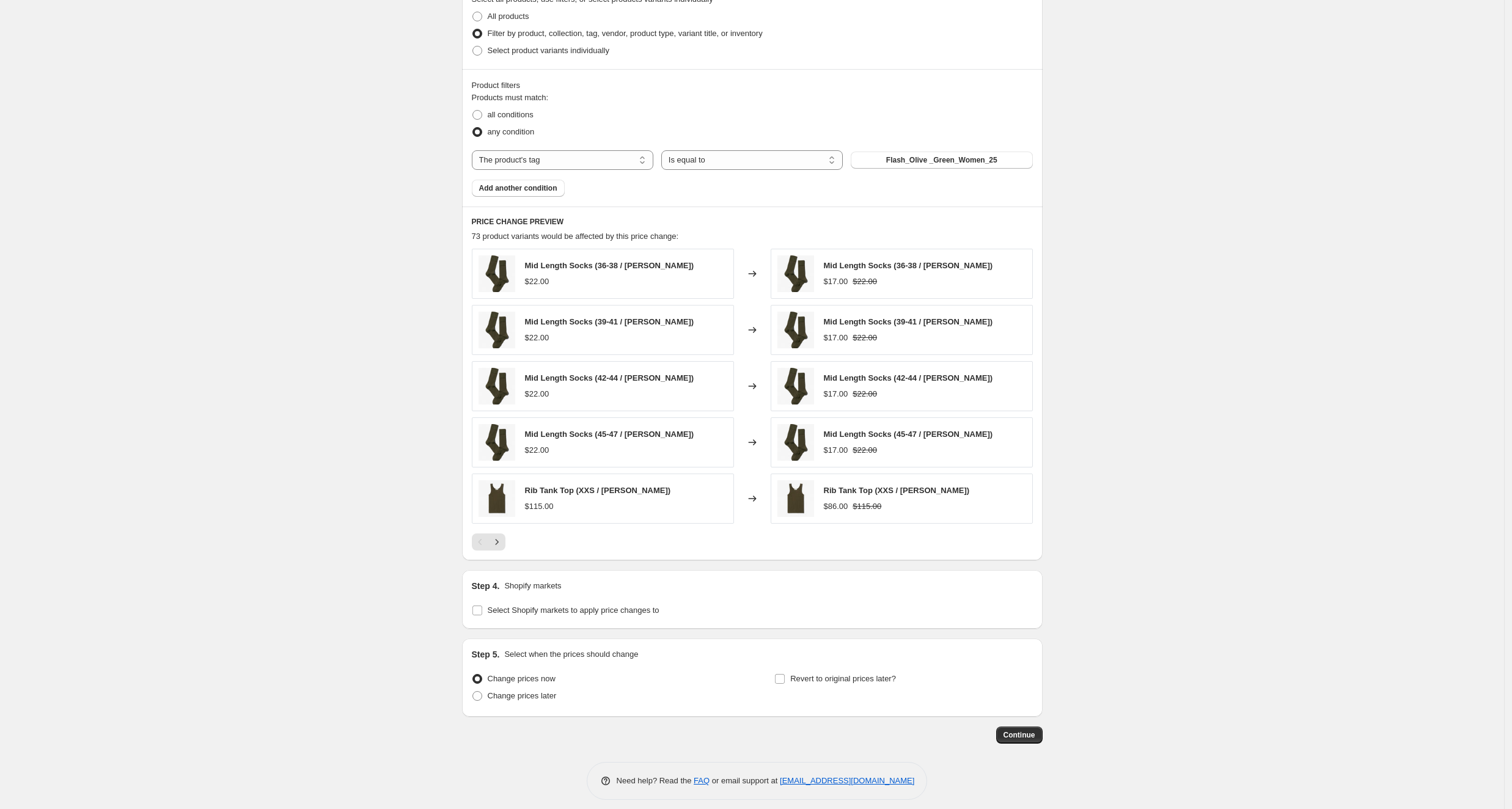
scroll to position [694, 0]
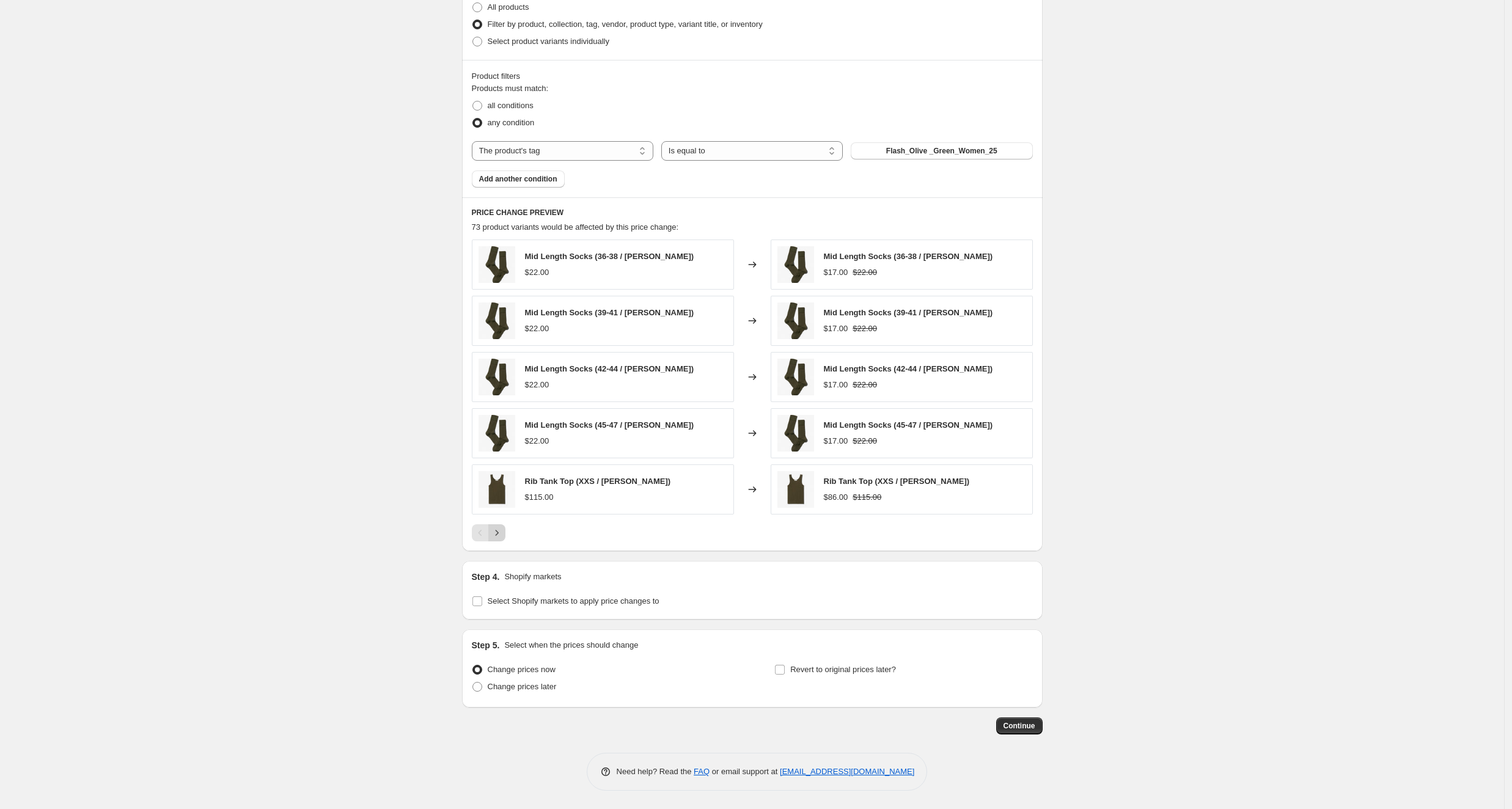
click at [498, 532] on icon "Next" at bounding box center [496, 533] width 3 height 6
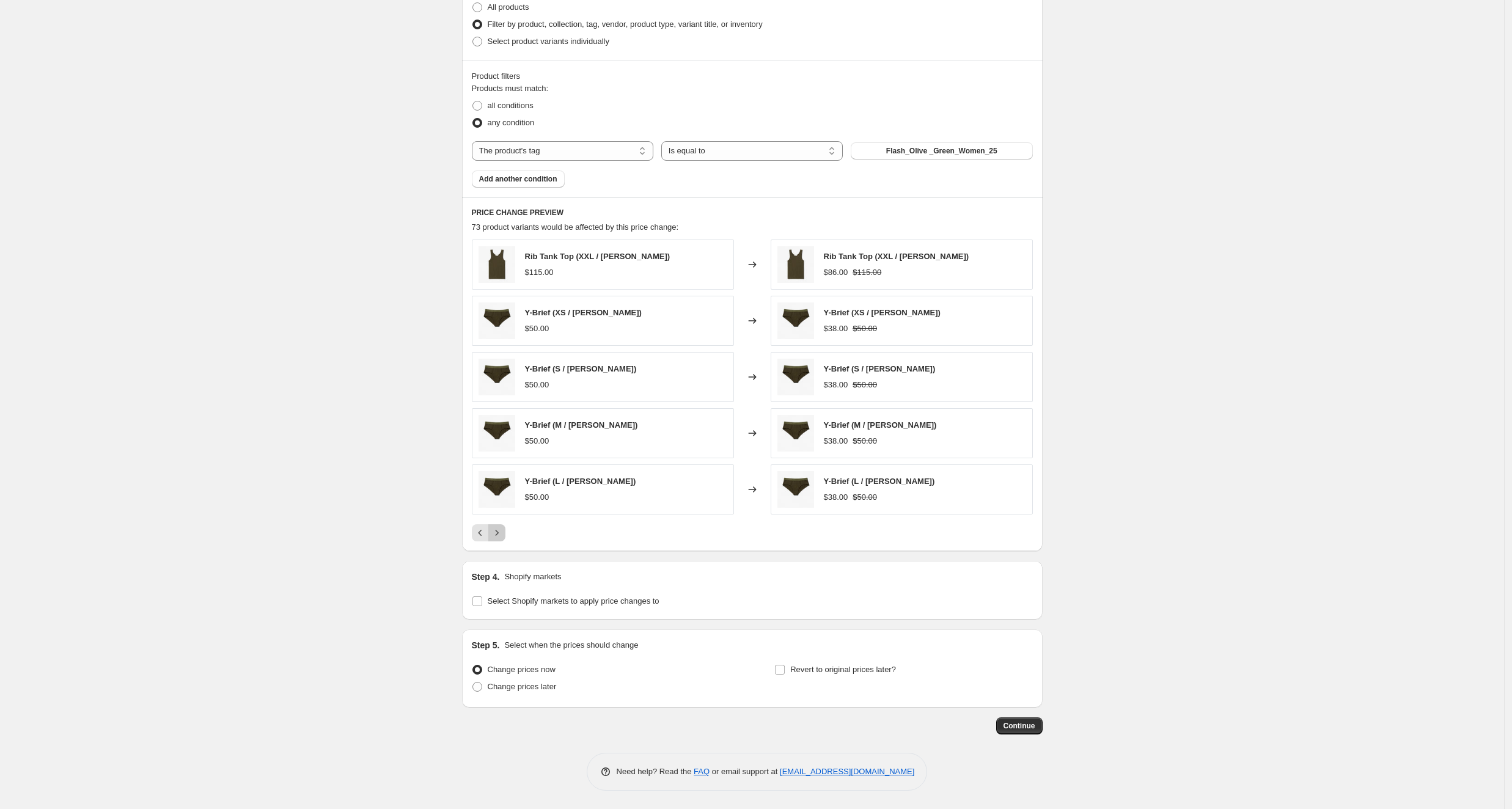
click at [498, 532] on icon "Next" at bounding box center [496, 533] width 3 height 6
click at [501, 532] on icon "Next" at bounding box center [496, 532] width 12 height 12
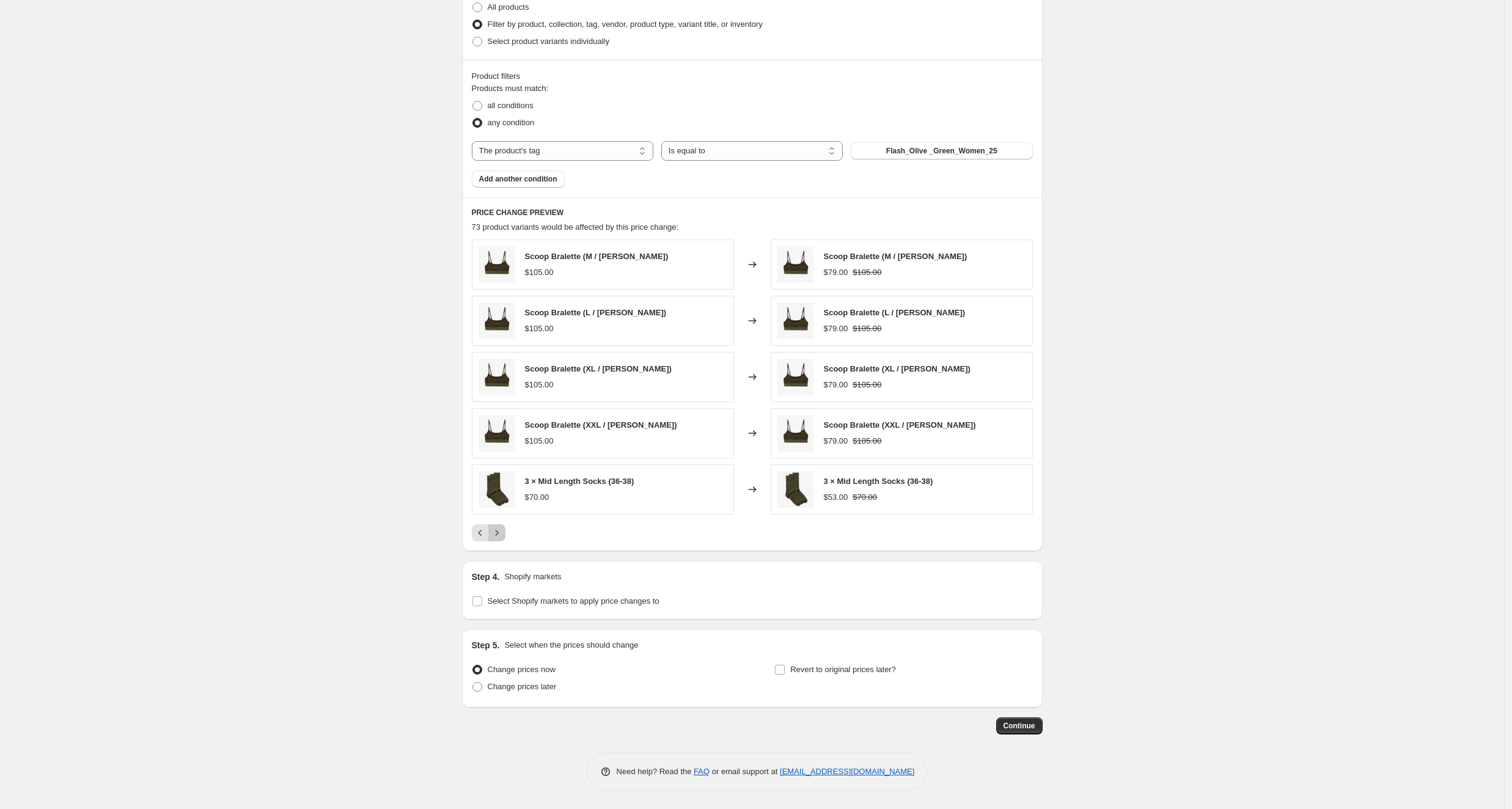
click at [501, 532] on icon "Next" at bounding box center [496, 532] width 12 height 12
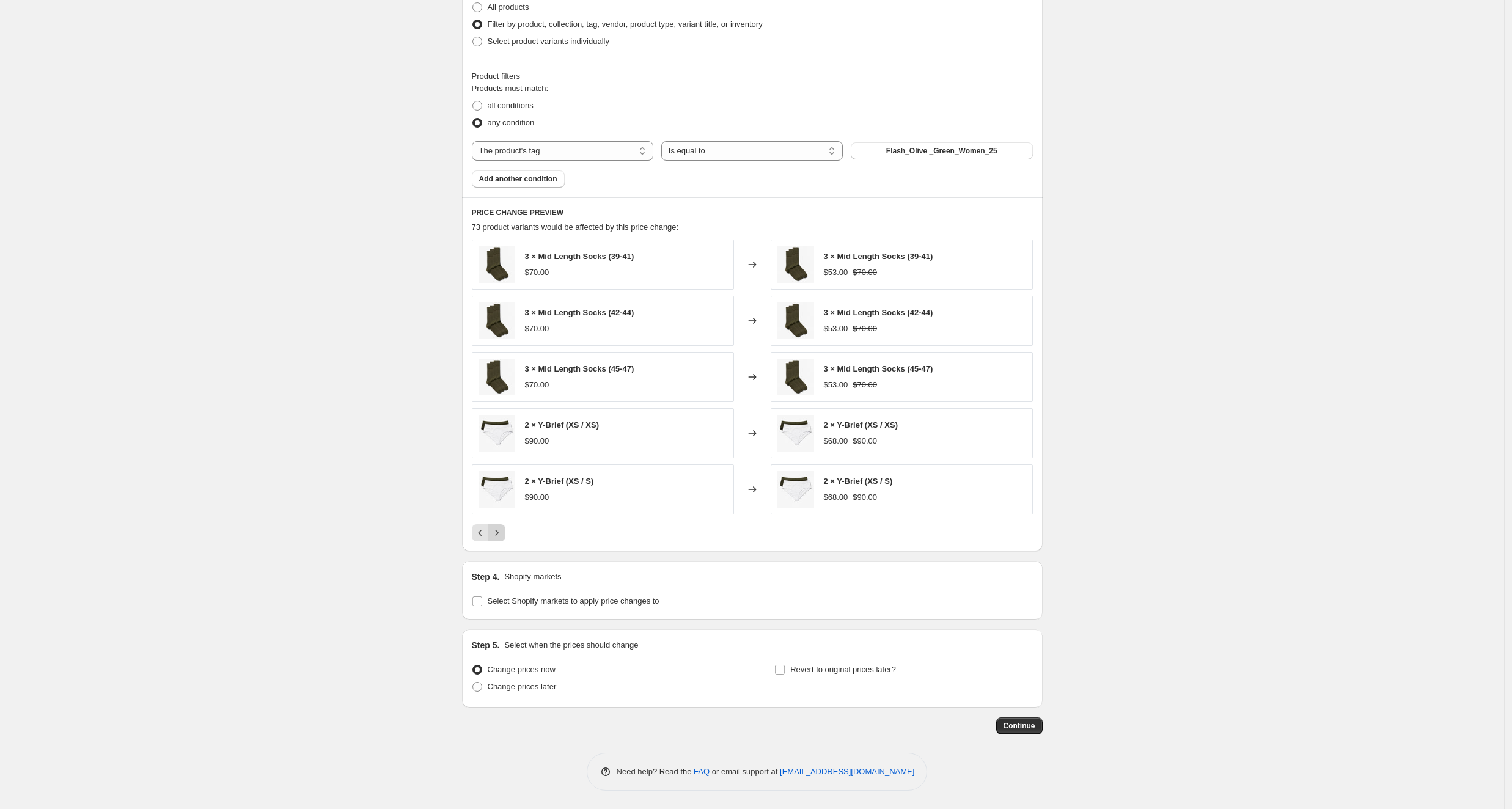
click at [500, 532] on icon "Next" at bounding box center [496, 532] width 12 height 12
click at [499, 528] on icon "Next" at bounding box center [496, 532] width 12 height 12
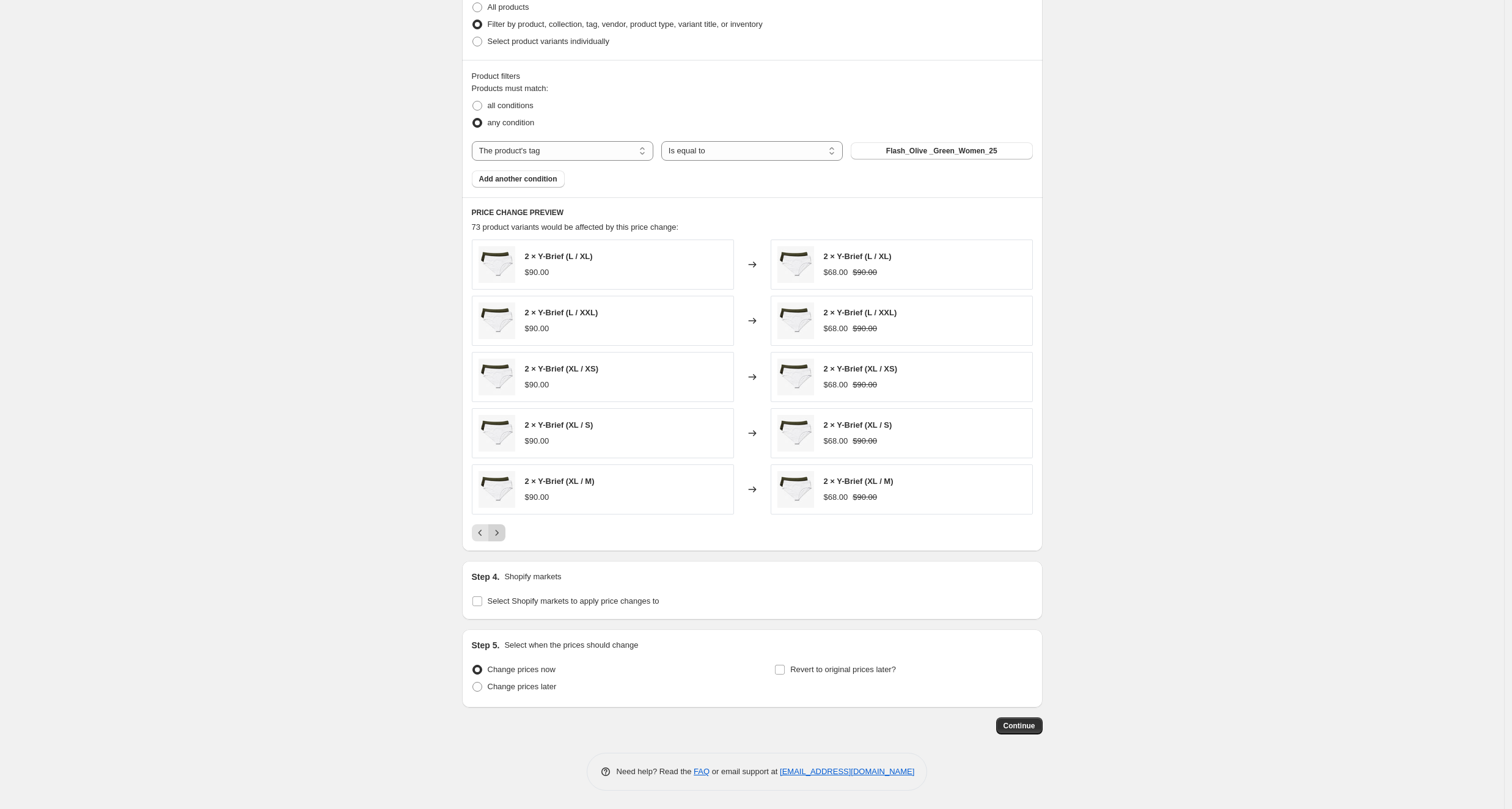
click at [499, 532] on icon "Next" at bounding box center [496, 532] width 12 height 12
click at [497, 529] on icon "Next" at bounding box center [496, 532] width 12 height 12
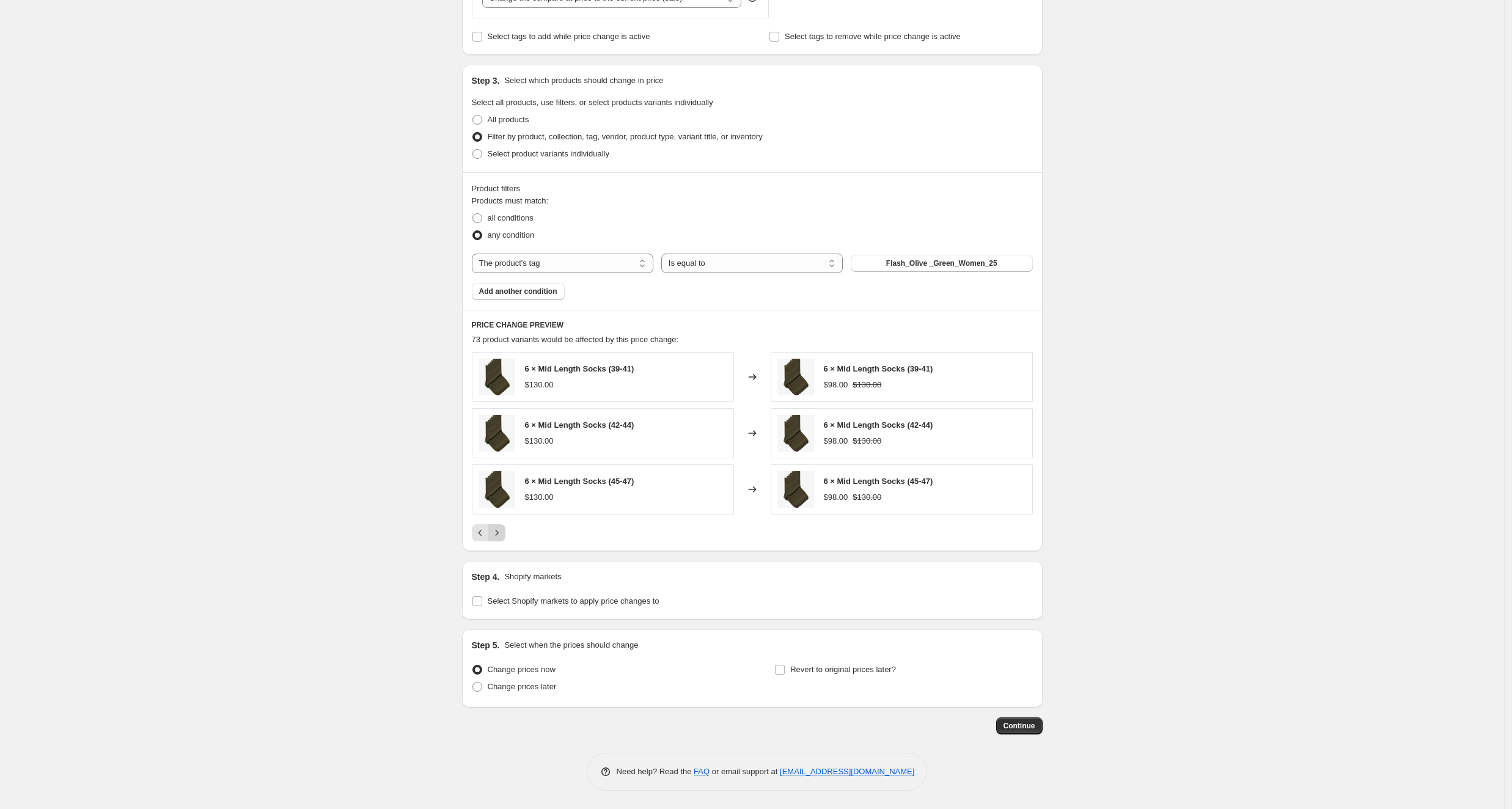
scroll to position [582, 0]
click at [497, 529] on div "Pagination" at bounding box center [496, 533] width 17 height 17
click at [445, 616] on div "Create new price [MEDICAL_DATA]. This page is ready Create new price [MEDICAL_D…" at bounding box center [752, 113] width 1505 height 1391
click at [479, 601] on input "Select Shopify markets to apply price changes to" at bounding box center [477, 601] width 10 height 10
checkbox input "true"
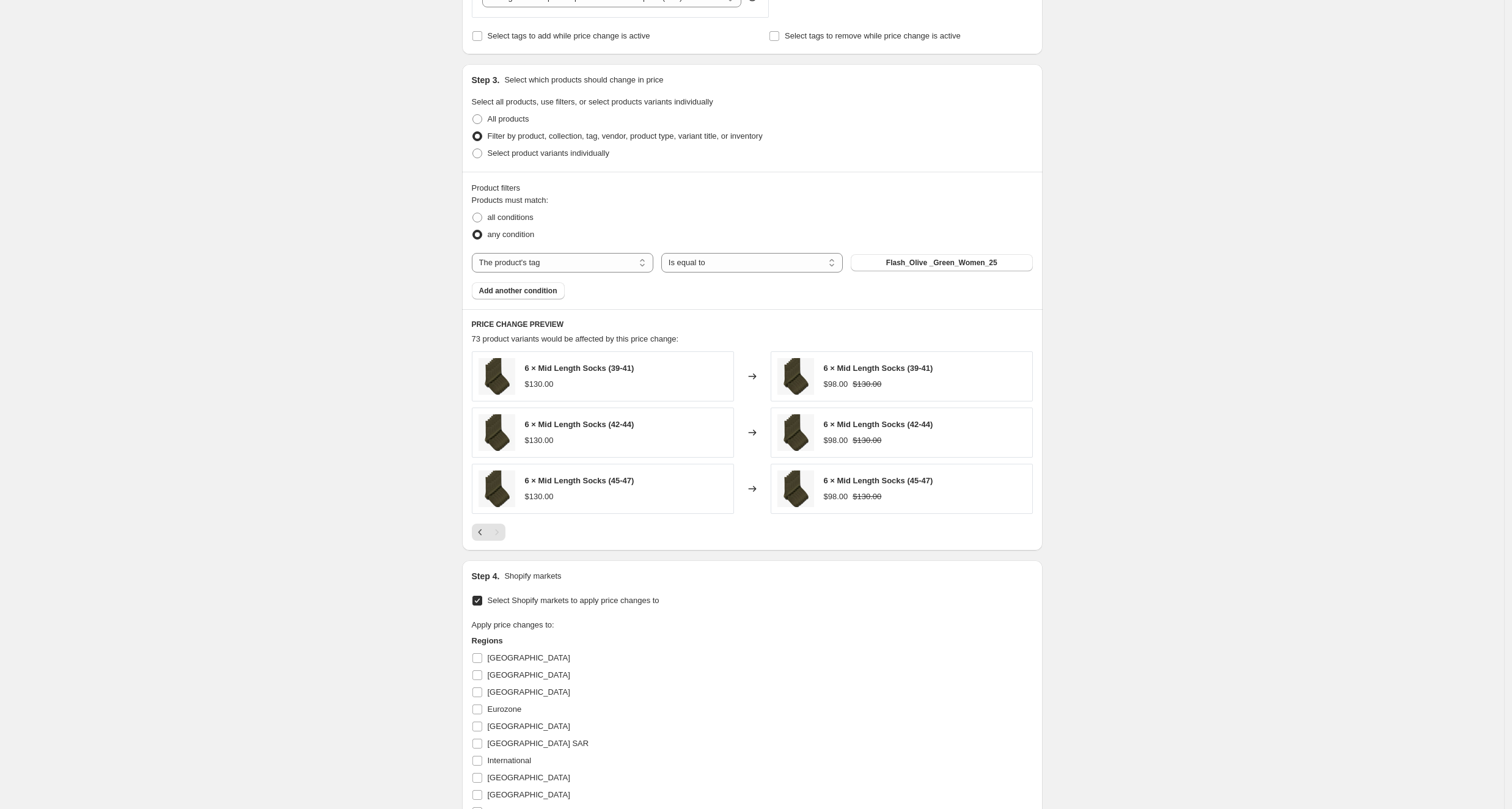
scroll to position [886, 0]
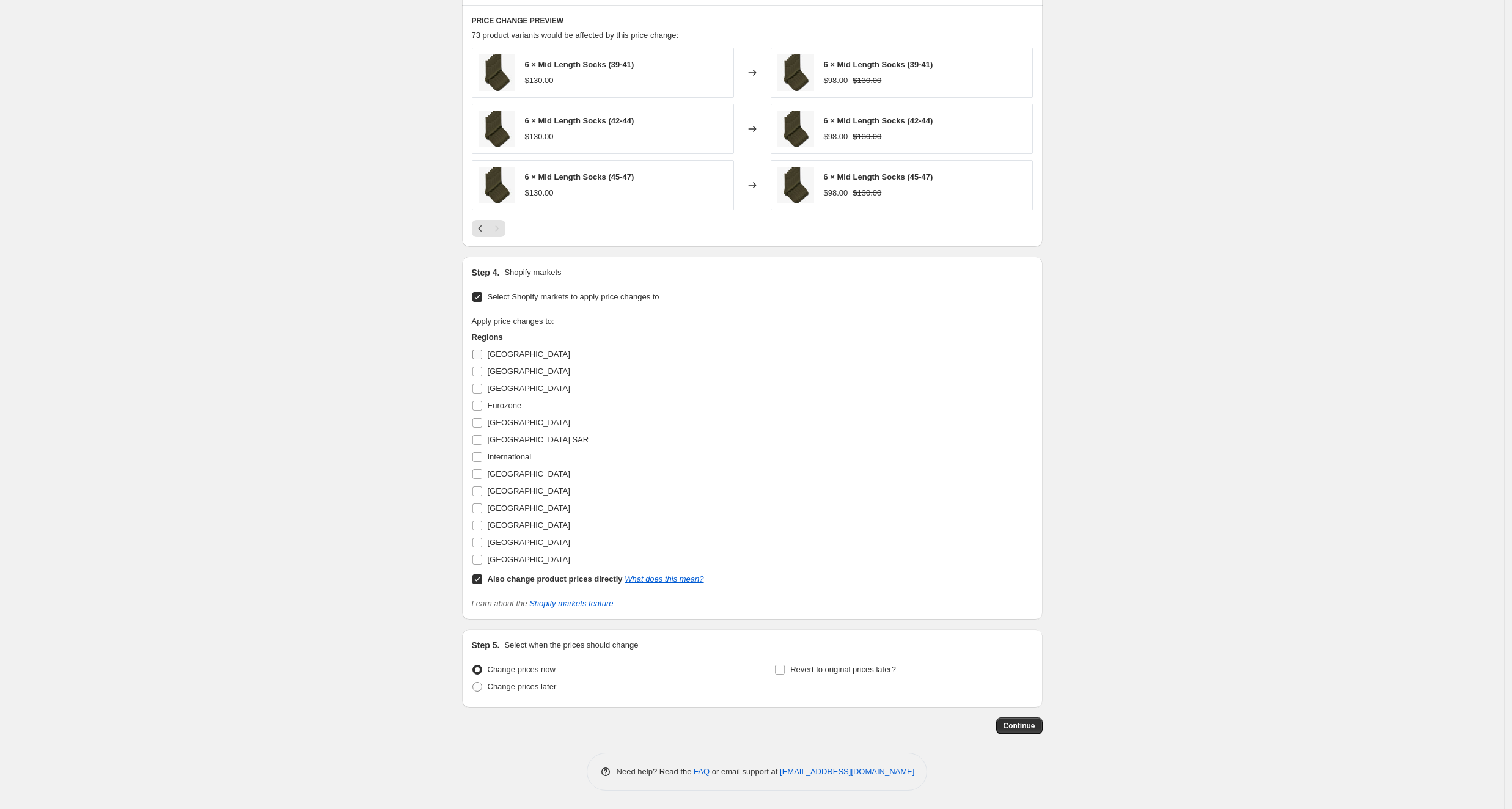
click at [481, 353] on input "[GEOGRAPHIC_DATA]" at bounding box center [477, 354] width 10 height 10
checkbox input "true"
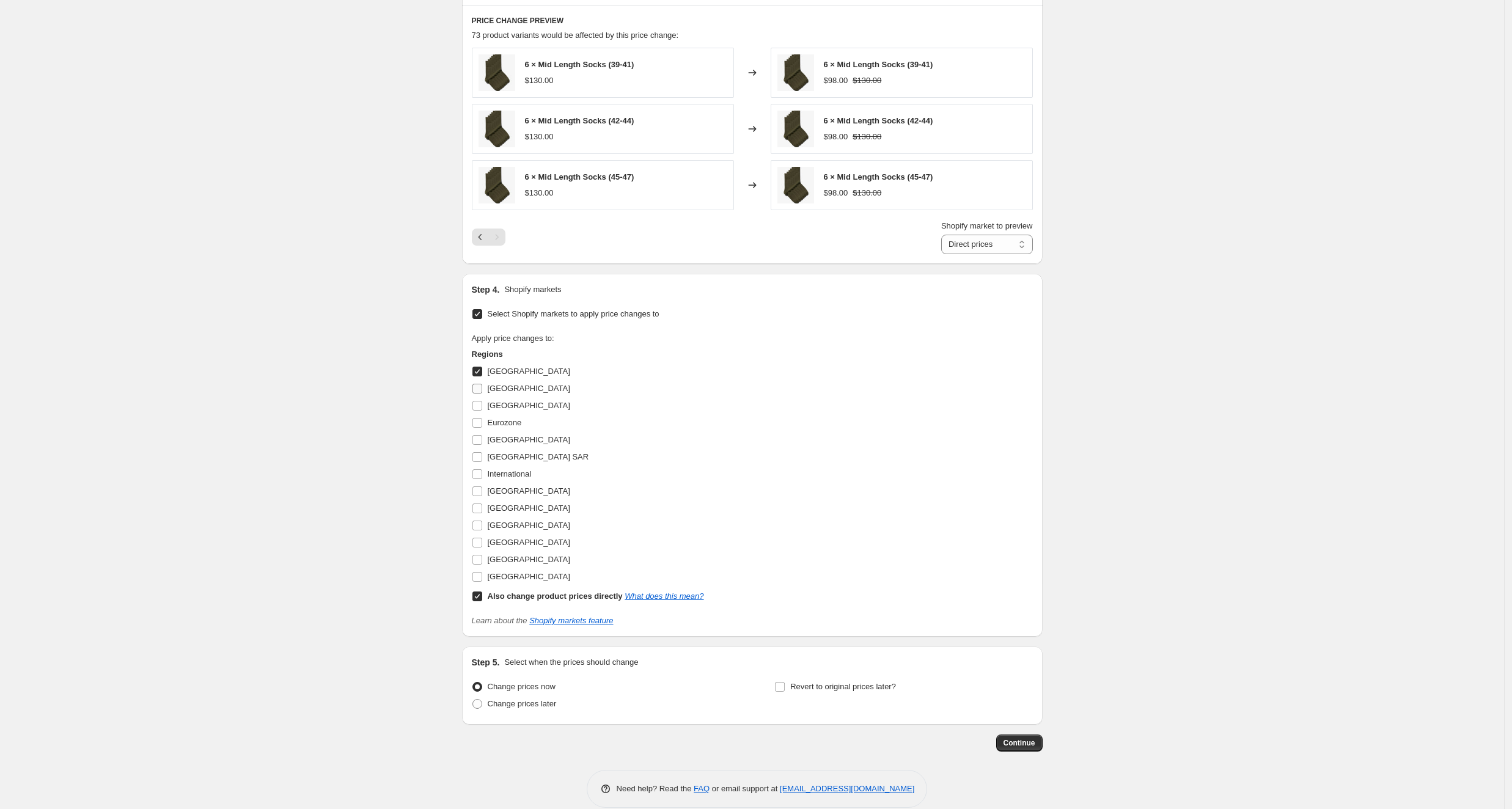
click at [478, 392] on input "[GEOGRAPHIC_DATA]" at bounding box center [477, 388] width 10 height 10
checkbox input "true"
click at [481, 409] on input "[GEOGRAPHIC_DATA]" at bounding box center [477, 405] width 10 height 10
checkbox input "true"
click at [479, 421] on input "Eurozone" at bounding box center [477, 422] width 10 height 10
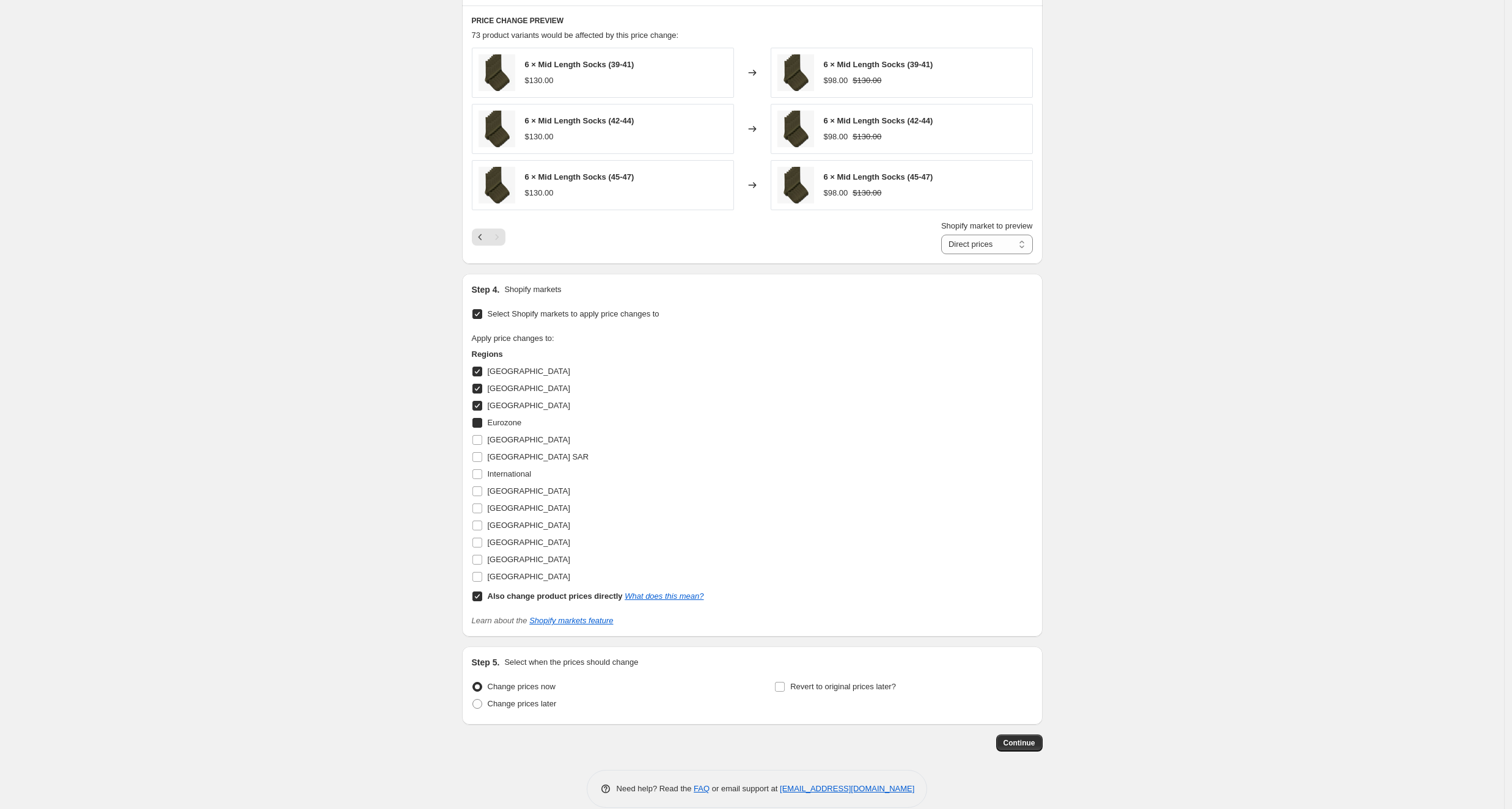
checkbox input "true"
click at [481, 440] on input "[GEOGRAPHIC_DATA]" at bounding box center [477, 440] width 10 height 10
checkbox input "true"
click at [480, 457] on input "[GEOGRAPHIC_DATA] SAR" at bounding box center [477, 457] width 10 height 10
checkbox input "true"
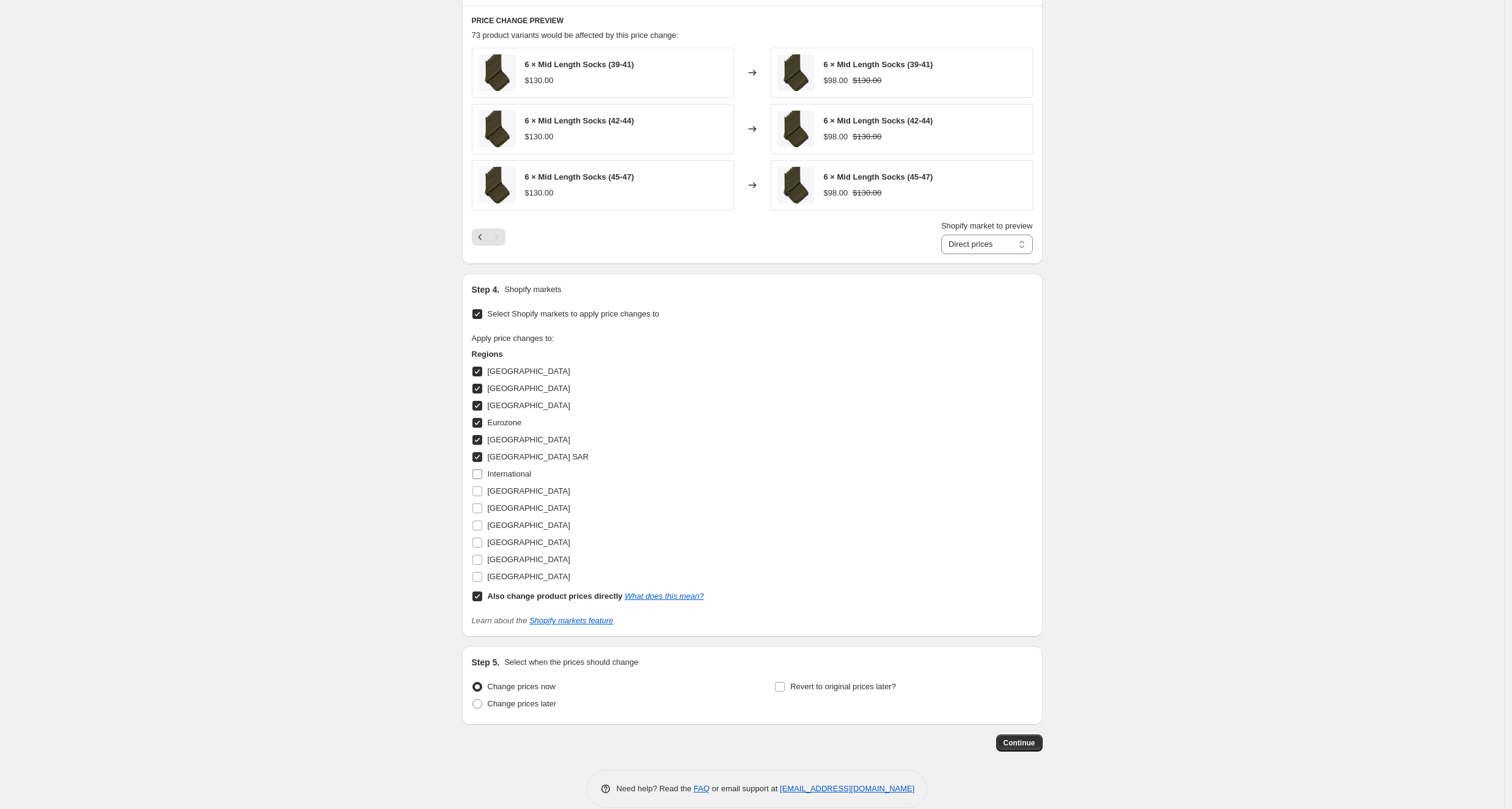
click at [478, 469] on input "International" at bounding box center [477, 474] width 10 height 10
checkbox input "true"
click at [480, 489] on input "[GEOGRAPHIC_DATA]" at bounding box center [477, 491] width 10 height 10
checkbox input "true"
click at [481, 512] on input "[GEOGRAPHIC_DATA]" at bounding box center [477, 508] width 10 height 10
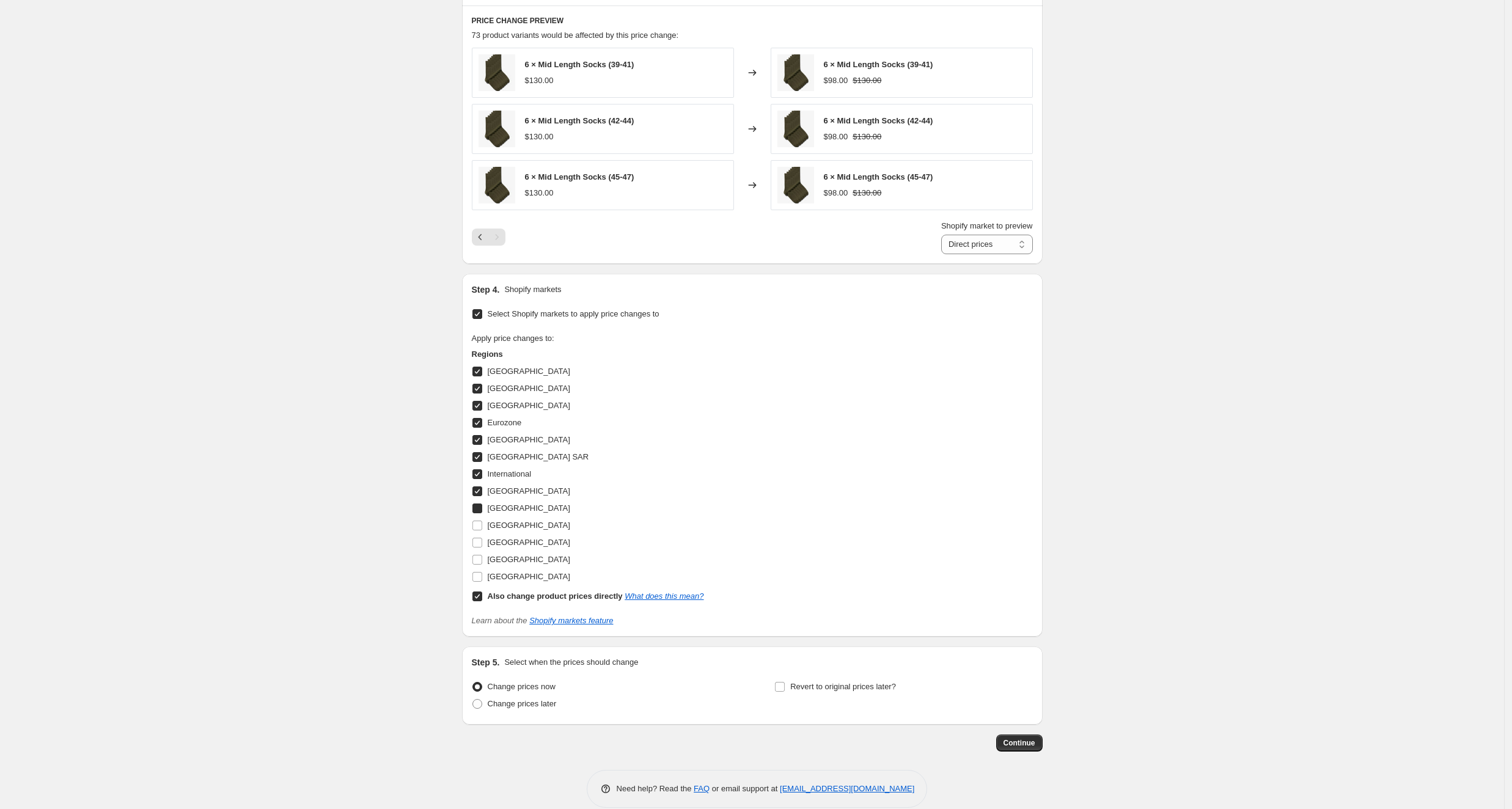
checkbox input "true"
click at [482, 521] on input "[GEOGRAPHIC_DATA]" at bounding box center [477, 526] width 10 height 10
checkbox input "true"
click at [483, 542] on input "[GEOGRAPHIC_DATA]" at bounding box center [477, 542] width 10 height 10
checkbox input "true"
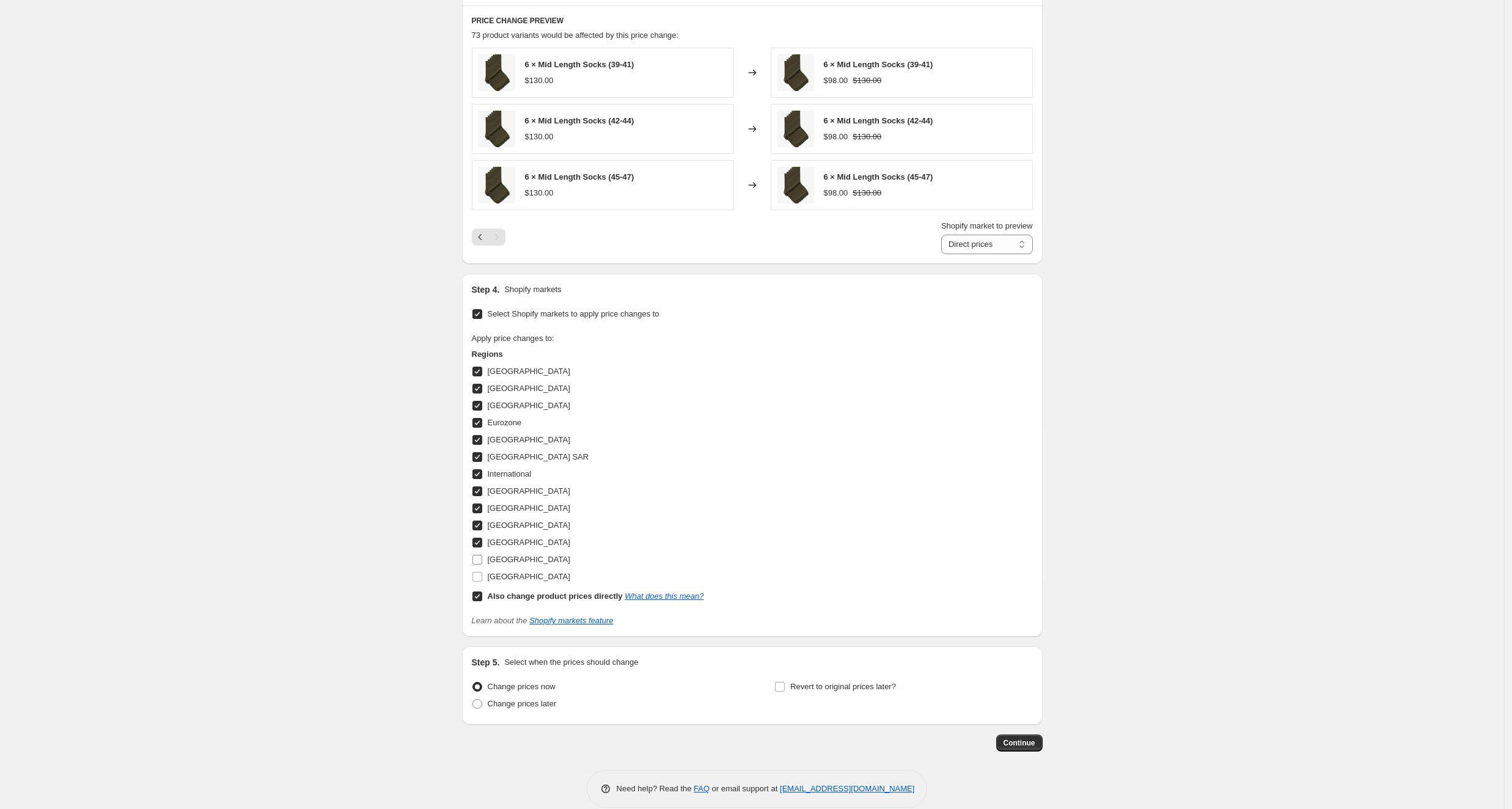
click at [480, 558] on input "[GEOGRAPHIC_DATA]" at bounding box center [477, 560] width 10 height 10
checkbox input "true"
click at [481, 575] on input "[GEOGRAPHIC_DATA]" at bounding box center [477, 576] width 10 height 10
checkbox input "true"
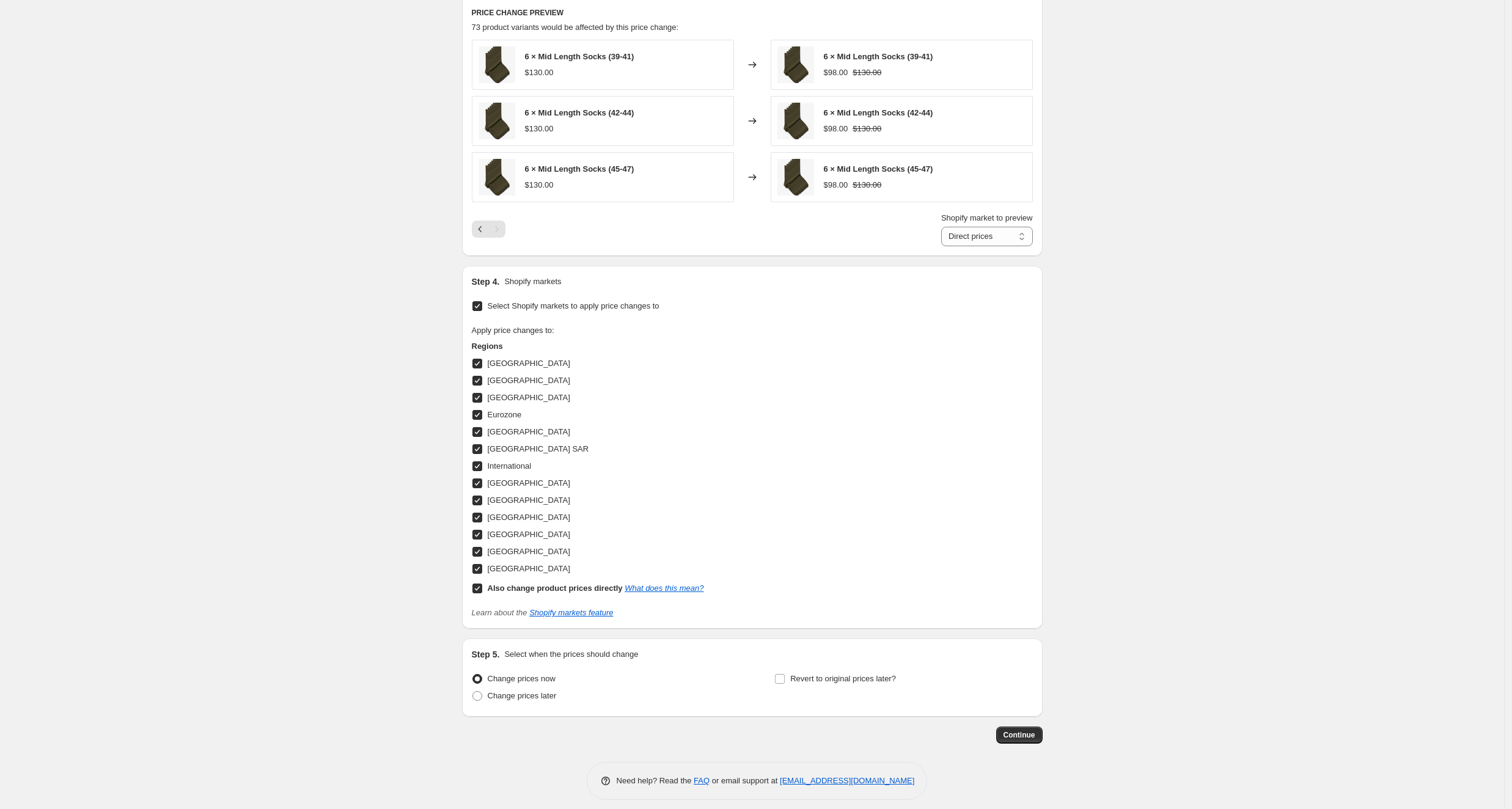
scroll to position [903, 0]
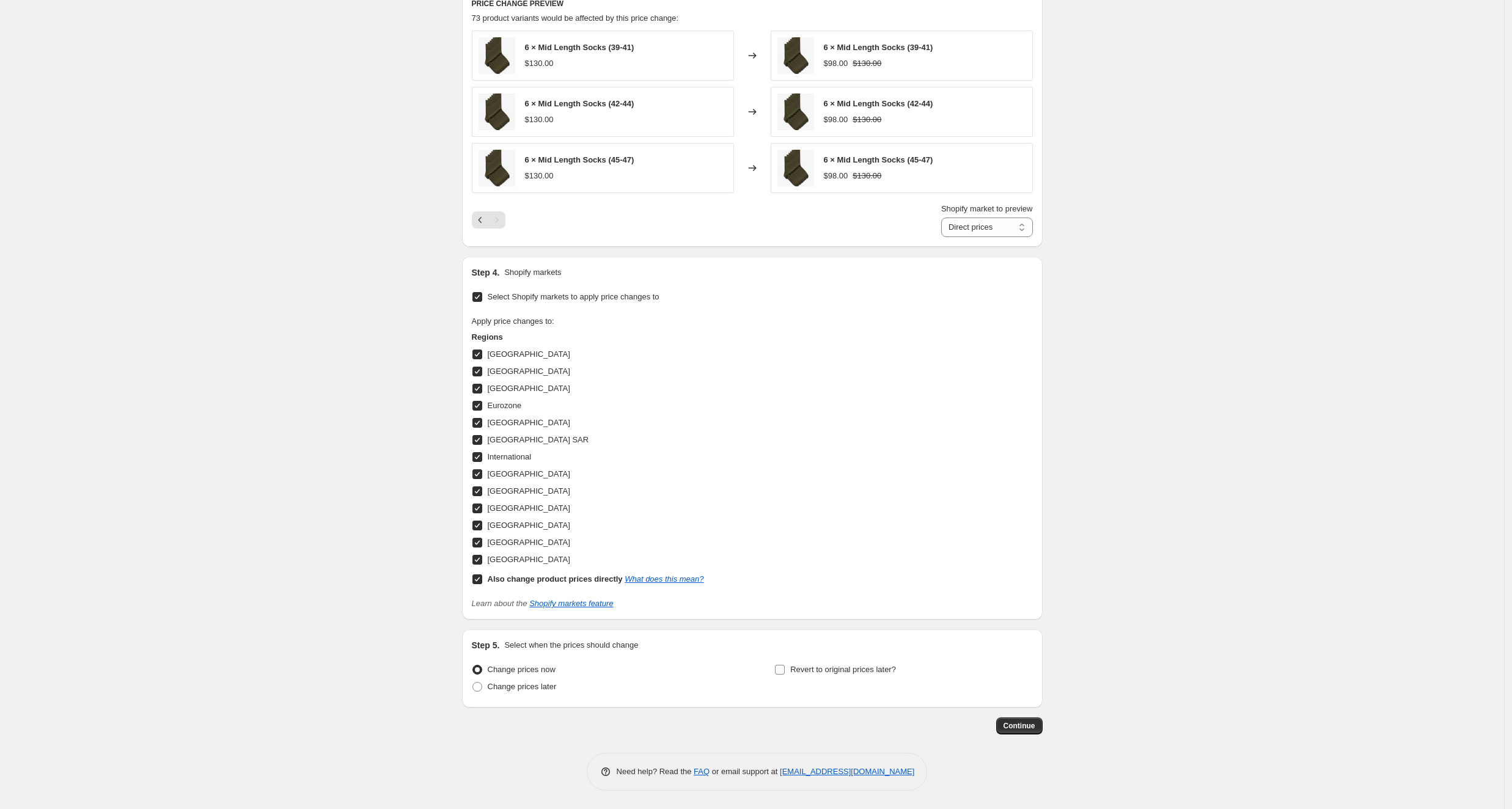
click at [785, 669] on input "Revert to original prices later?" at bounding box center [780, 669] width 10 height 10
checkbox input "true"
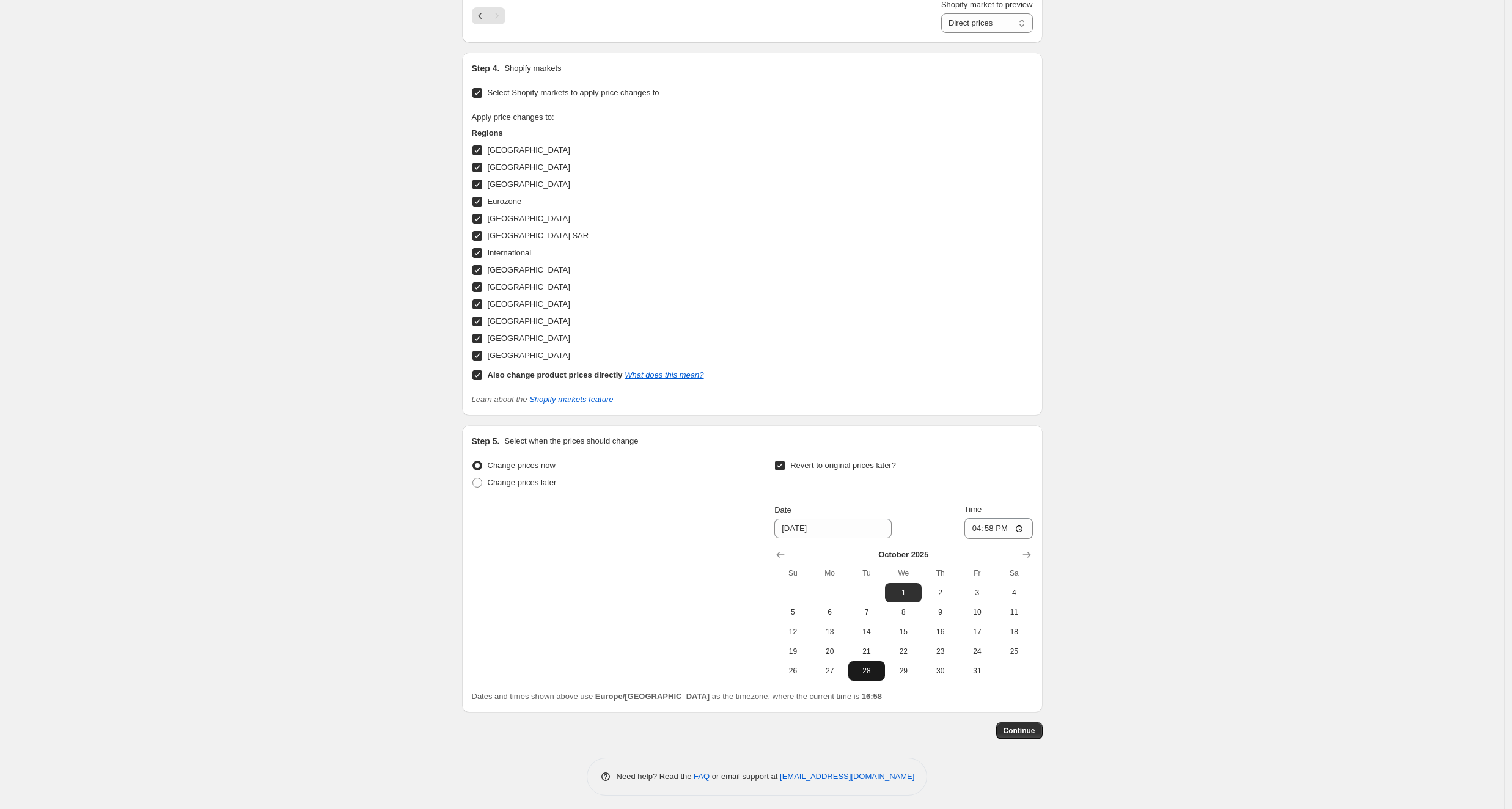
scroll to position [1112, 0]
click at [1030, 550] on icon "Show next month, November 2025" at bounding box center [1027, 550] width 8 height 6
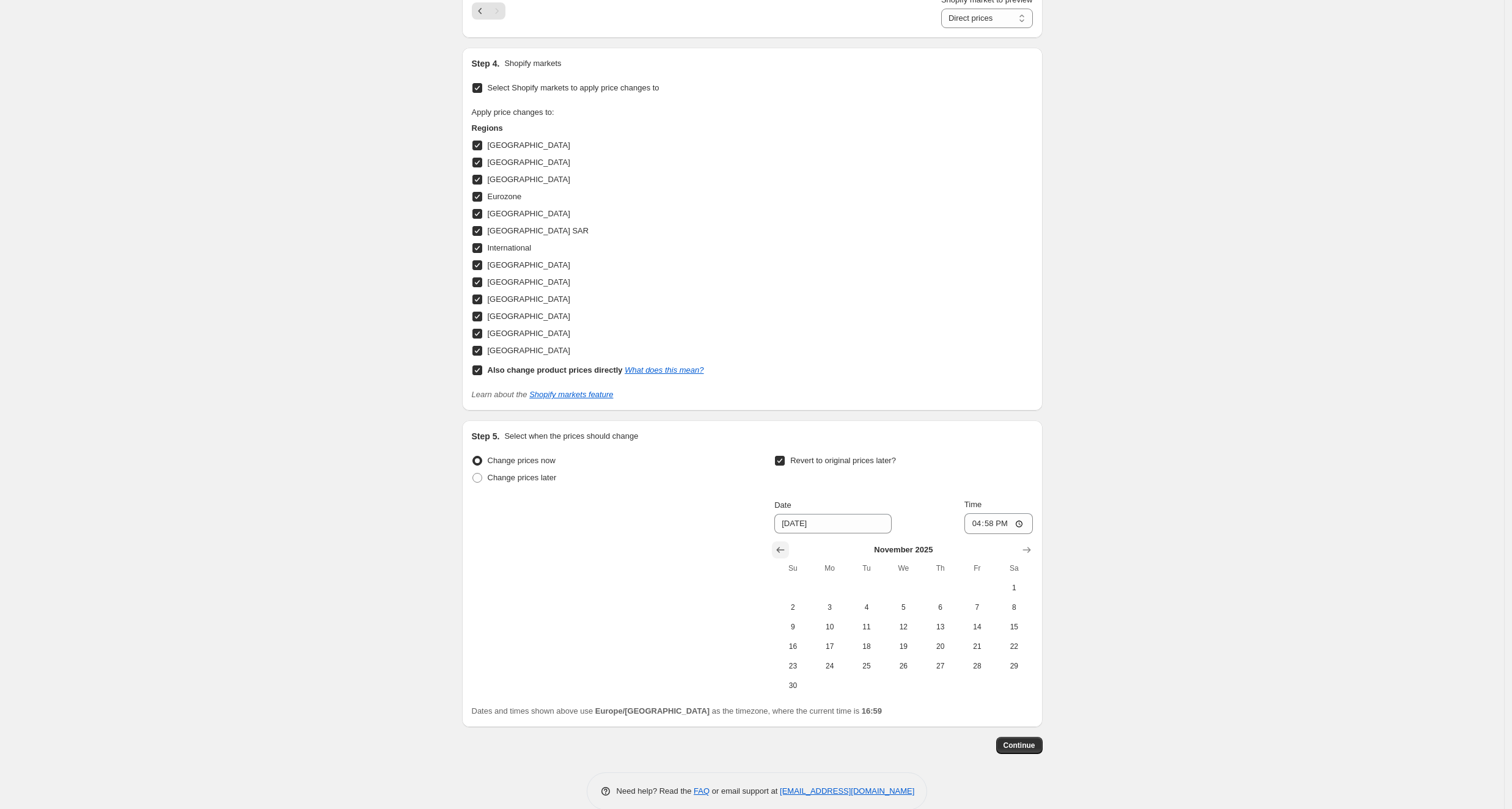
click at [786, 547] on icon "Show previous month, October 2025" at bounding box center [780, 549] width 12 height 12
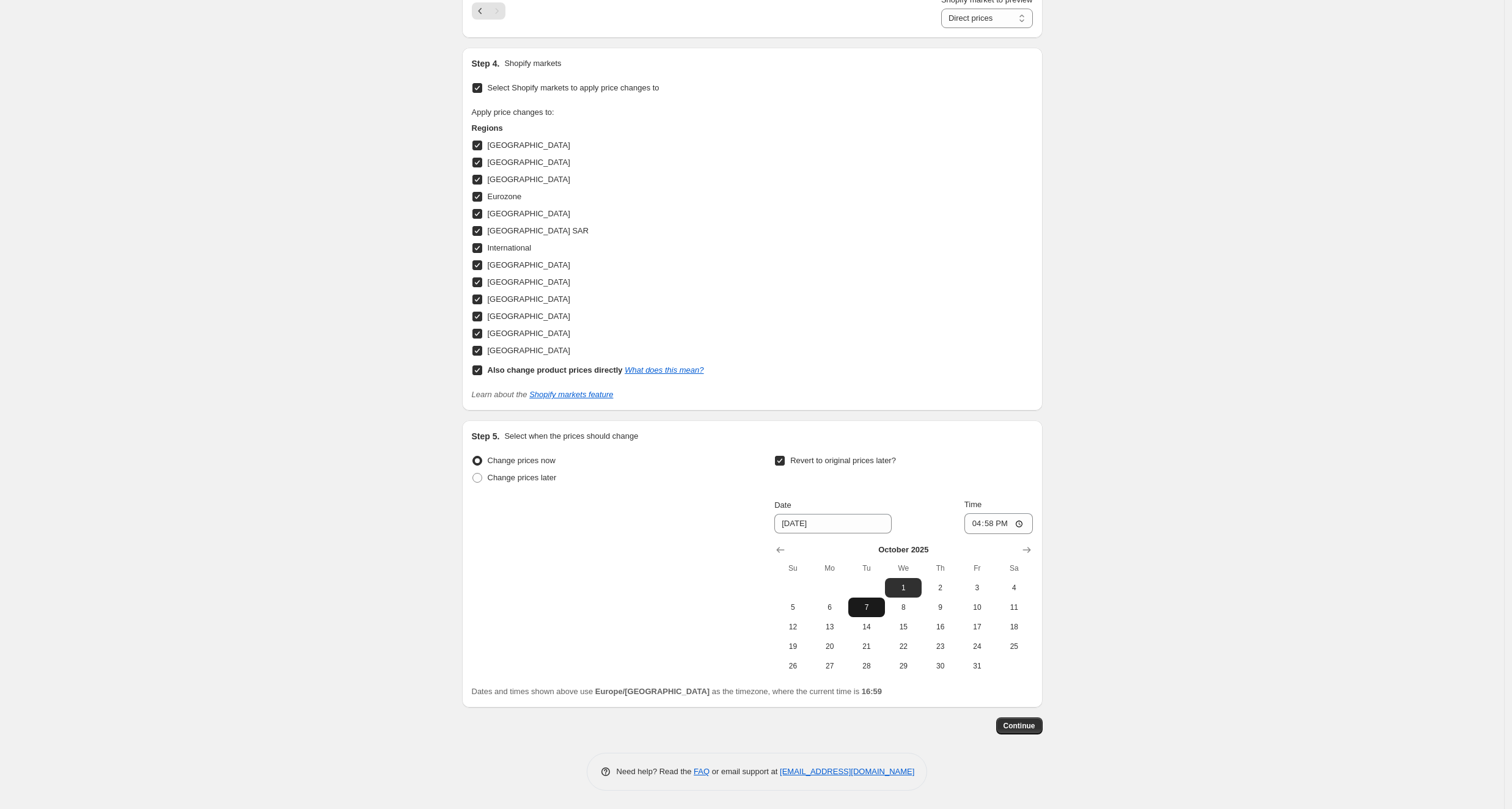
click at [868, 605] on span "7" at bounding box center [866, 607] width 27 height 10
type input "[DATE]"
click at [1018, 727] on span "Continue" at bounding box center [1019, 725] width 32 height 10
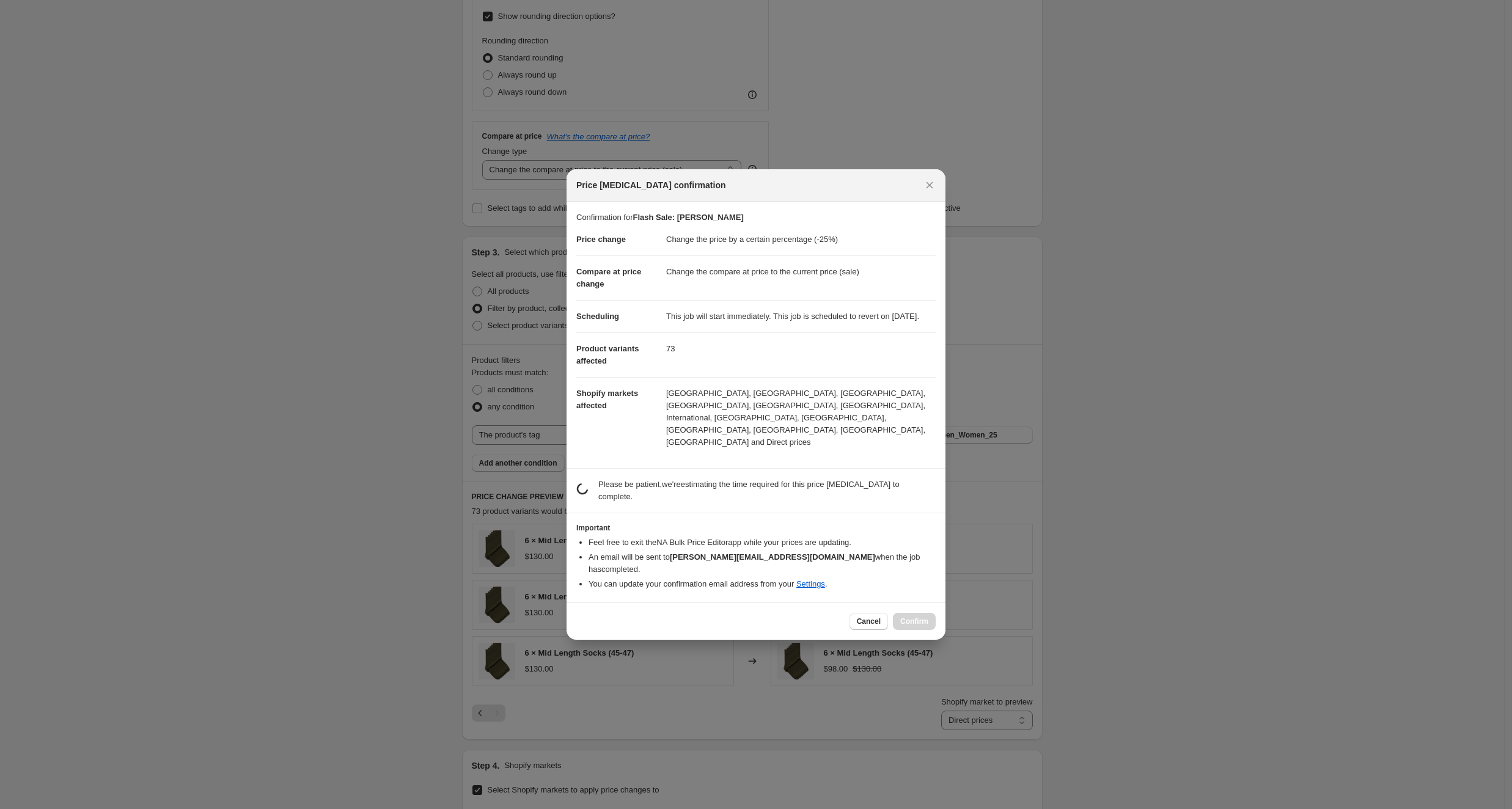
scroll to position [0, 0]
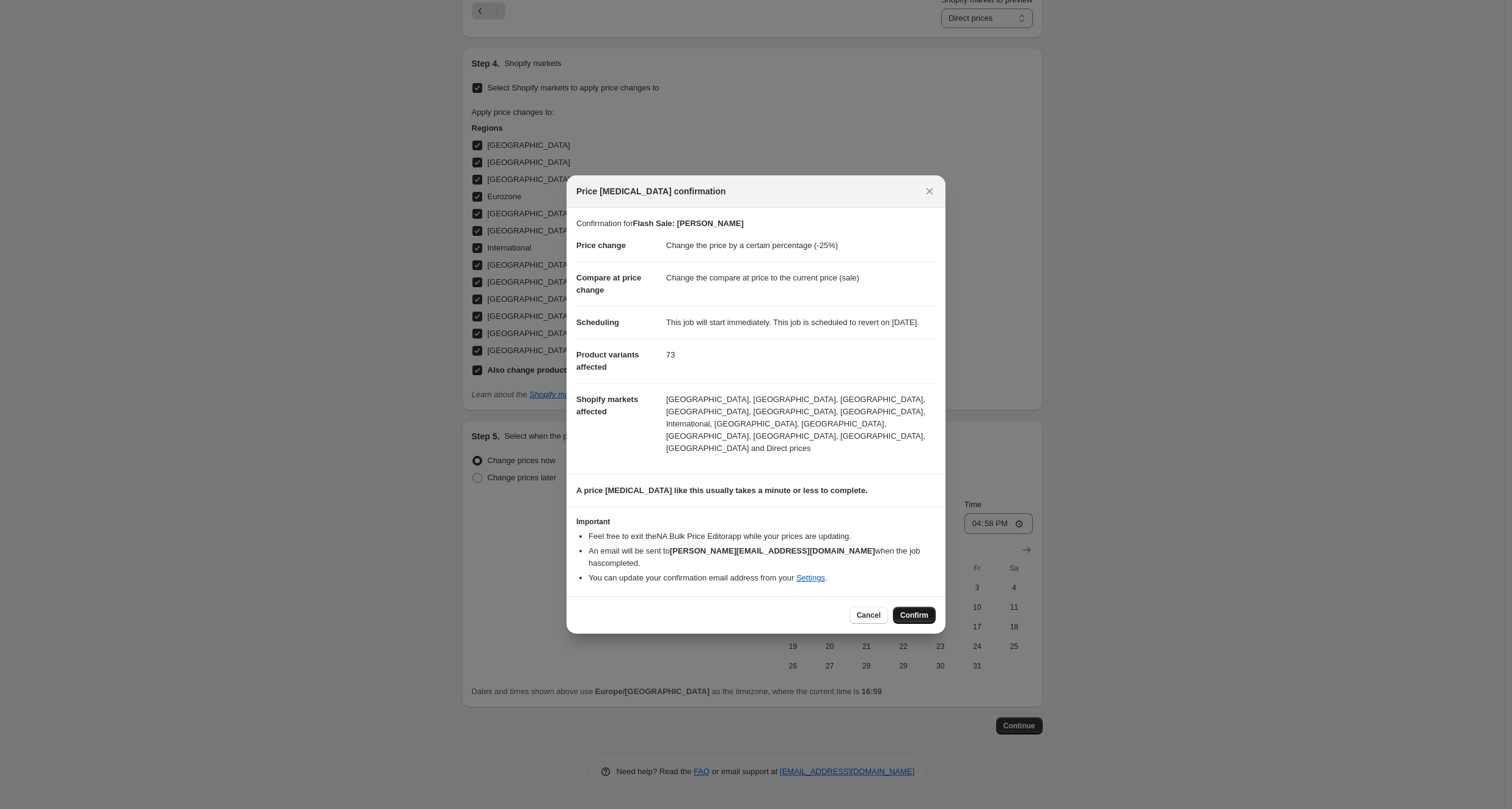
click at [906, 610] on span "Confirm" at bounding box center [914, 615] width 29 height 10
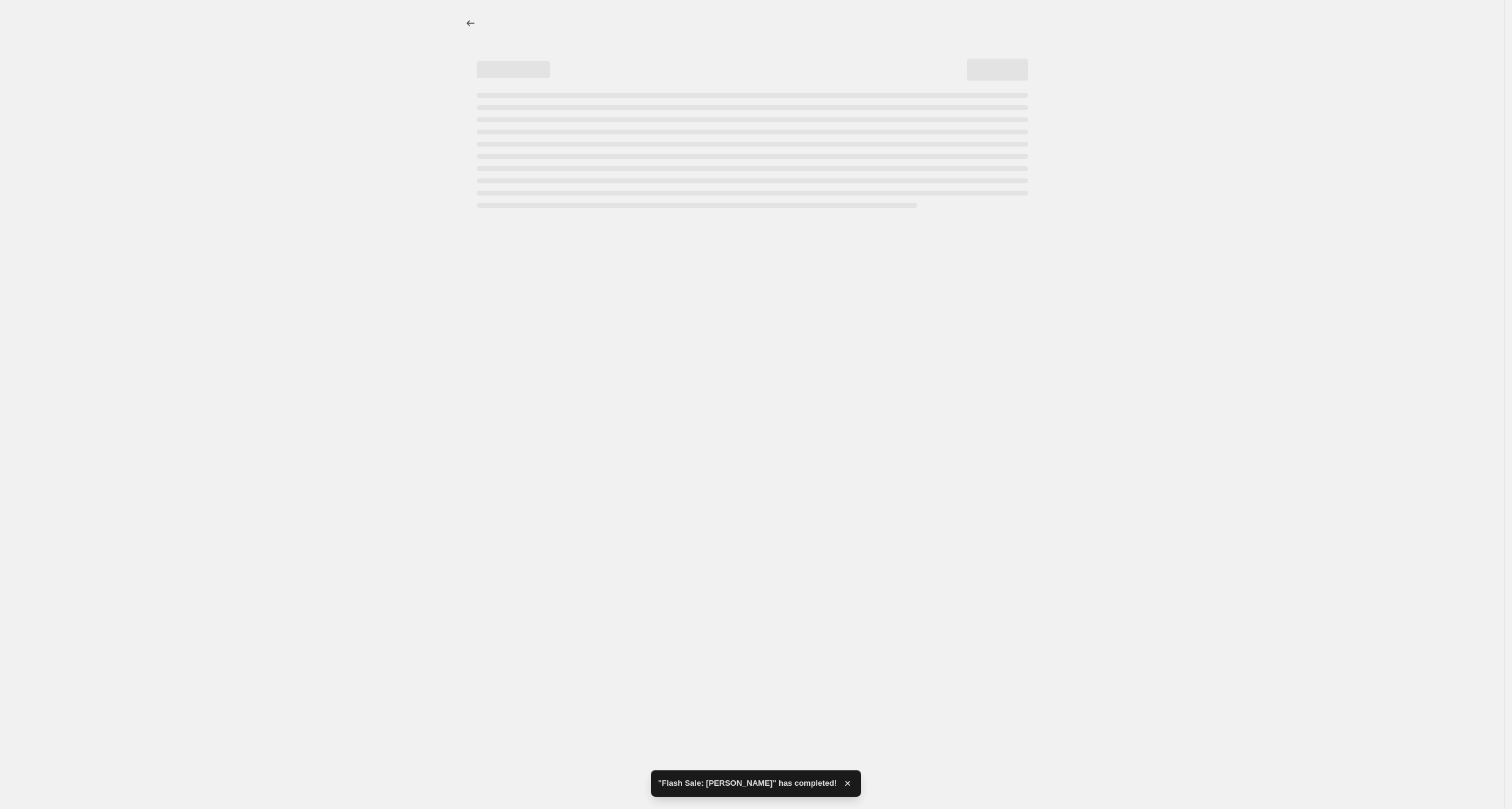
select select "percentage"
select select "tag"
